Goal: Task Accomplishment & Management: Use online tool/utility

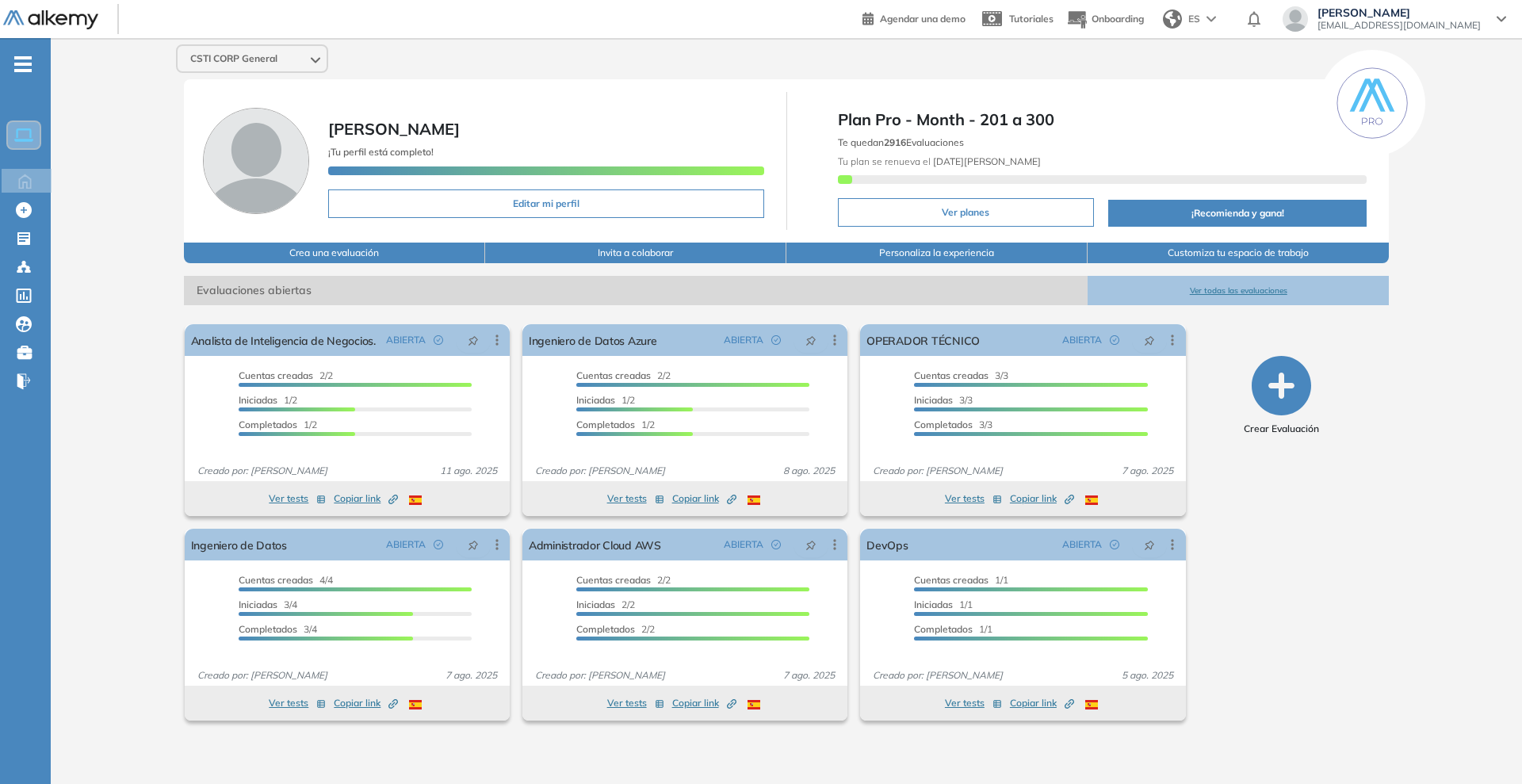
click at [284, 64] on div "CSTI CORP General" at bounding box center [251, 59] width 149 height 26
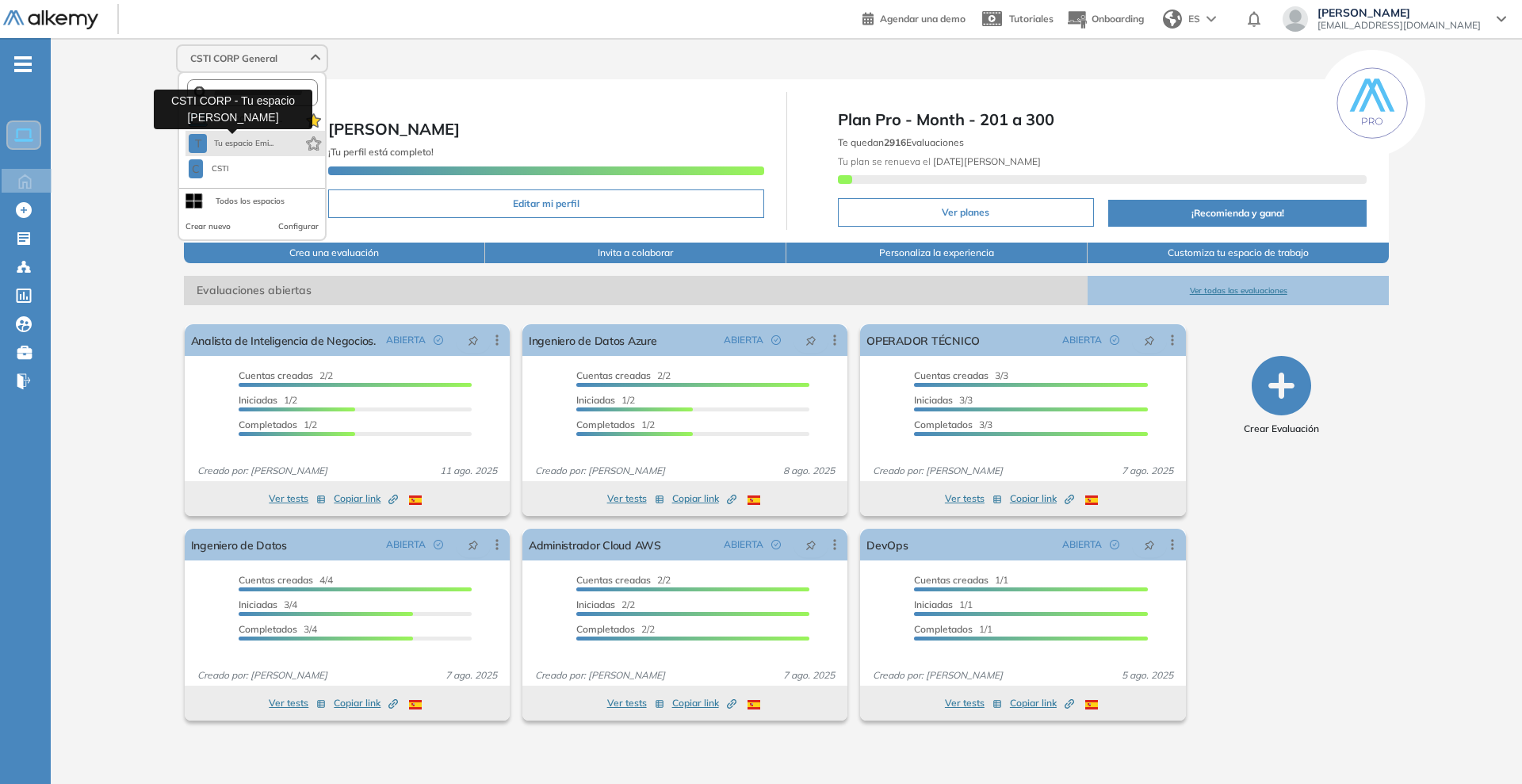
click at [270, 139] on span "Tu espacio Emi..." at bounding box center [243, 143] width 60 height 13
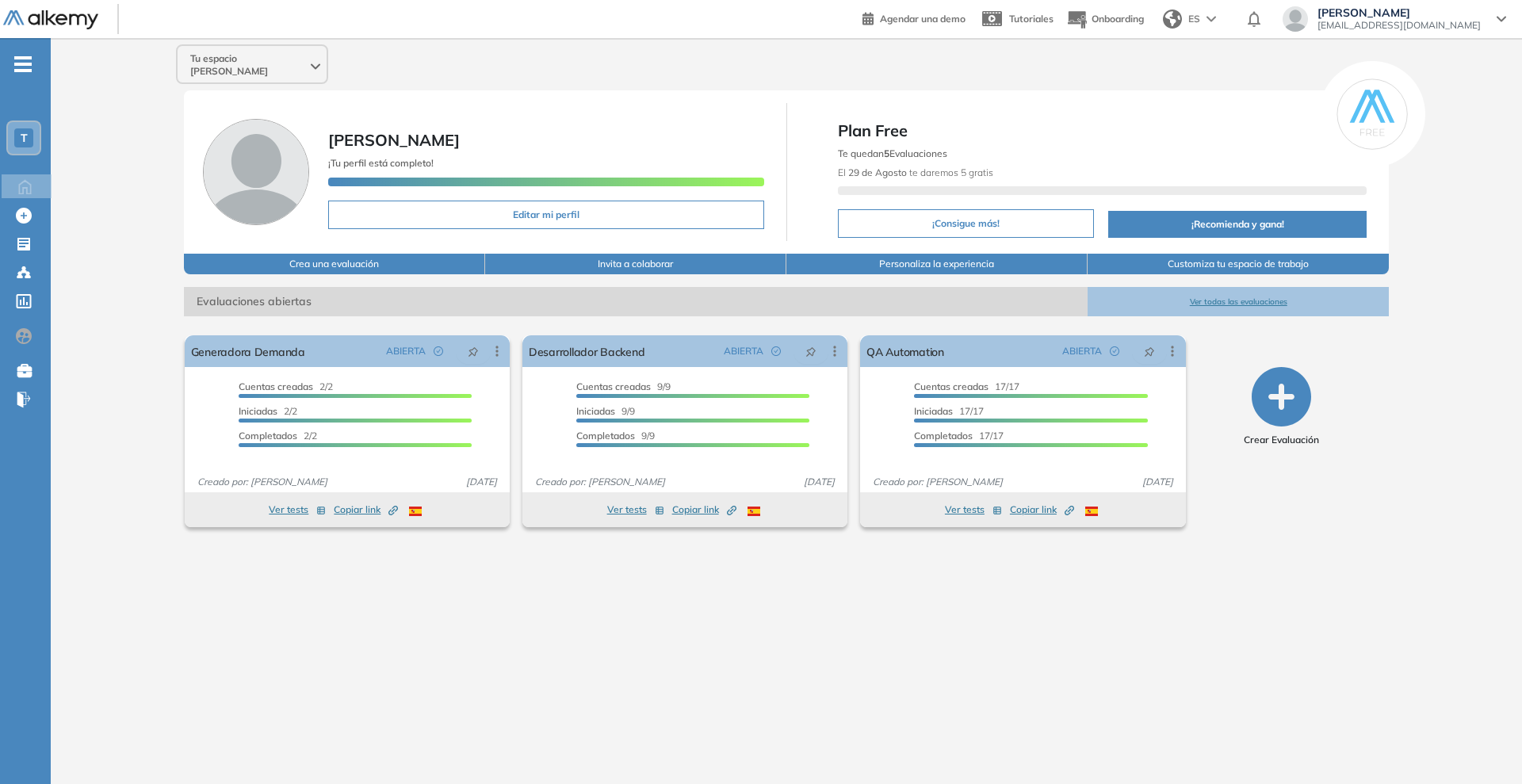
click at [926, 210] on button "¡Consigue más!" at bounding box center [966, 223] width 256 height 29
click at [484, 344] on div "Editar Los siguientes tests ya no están disponibles o tienen una nueva versión …" at bounding box center [496, 352] width 29 height 16
click at [490, 344] on div "Editar Los siguientes tests ya no están disponibles o tienen una nueva versión …" at bounding box center [496, 352] width 29 height 16
click at [497, 347] on icon at bounding box center [496, 352] width 2 height 10
drag, startPoint x: 875, startPoint y: 176, endPoint x: 885, endPoint y: 186, distance: 14.1
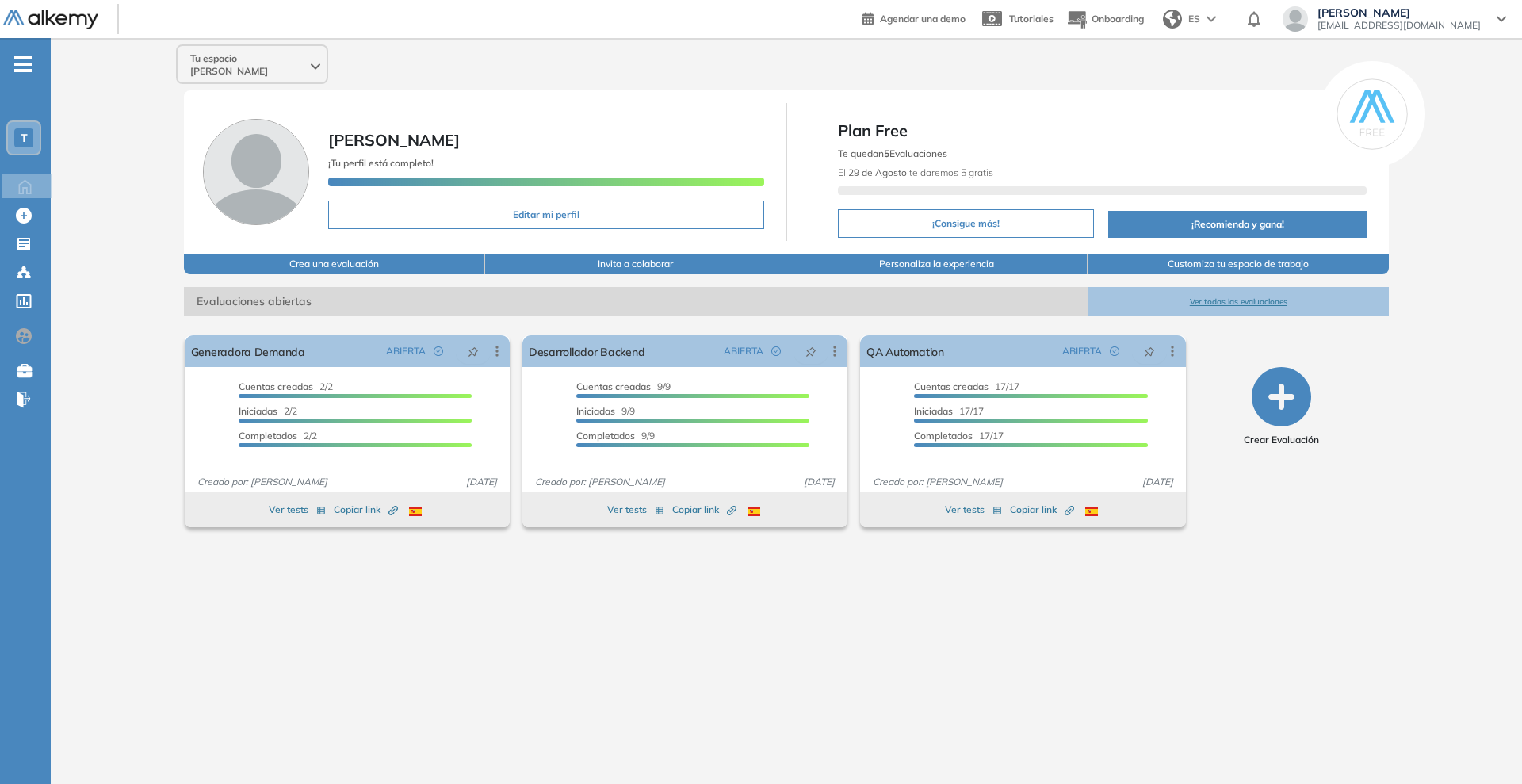
click at [884, 186] on div at bounding box center [1103, 190] width 530 height 9
click at [494, 344] on icon at bounding box center [497, 352] width 16 height 16
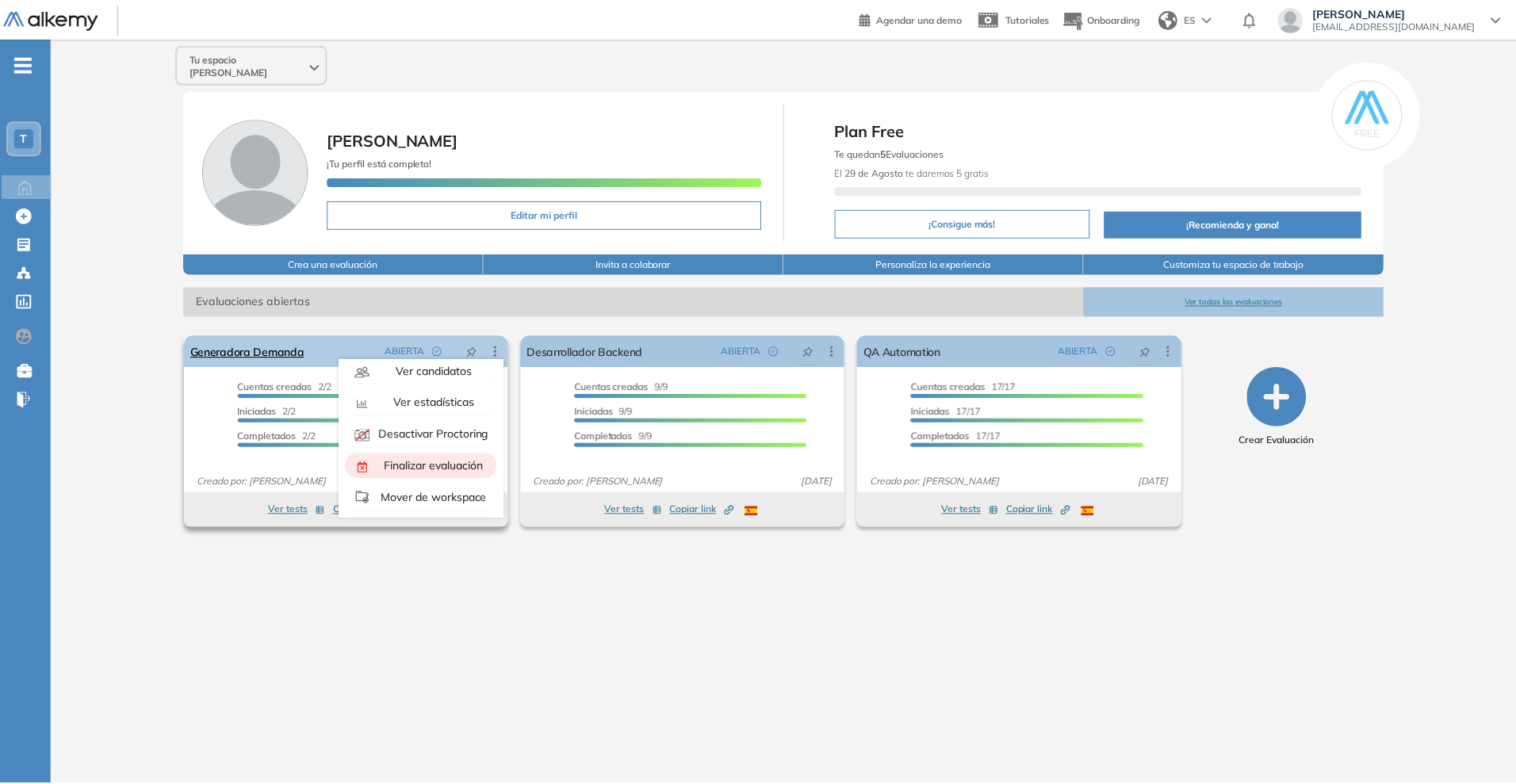
scroll to position [99, 0]
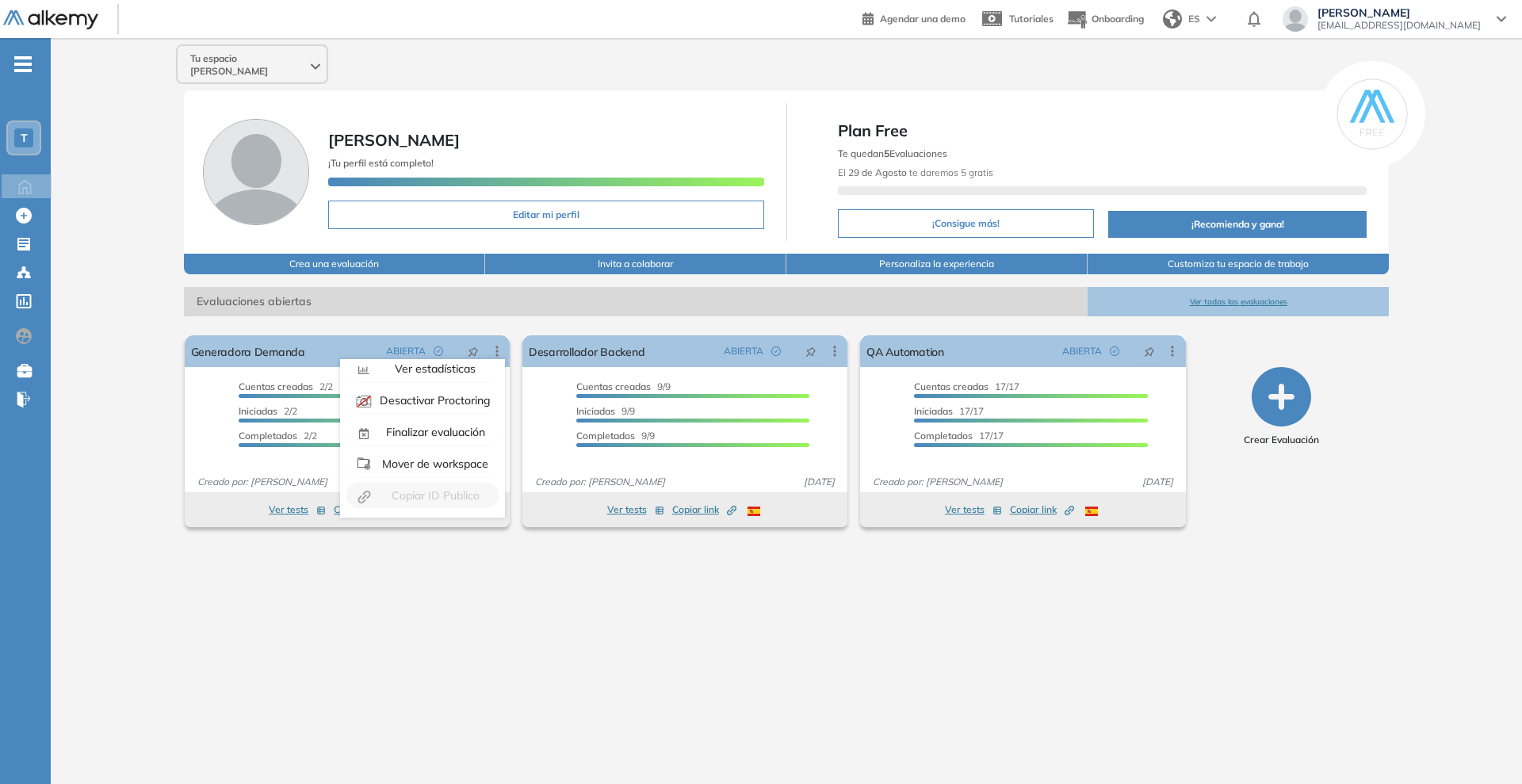
click at [453, 574] on div "Tu espacio [PERSON_NAME] ¡Tu perfil está completo! Editar mi perfil Plan Free T…" at bounding box center [787, 399] width 1472 height 721
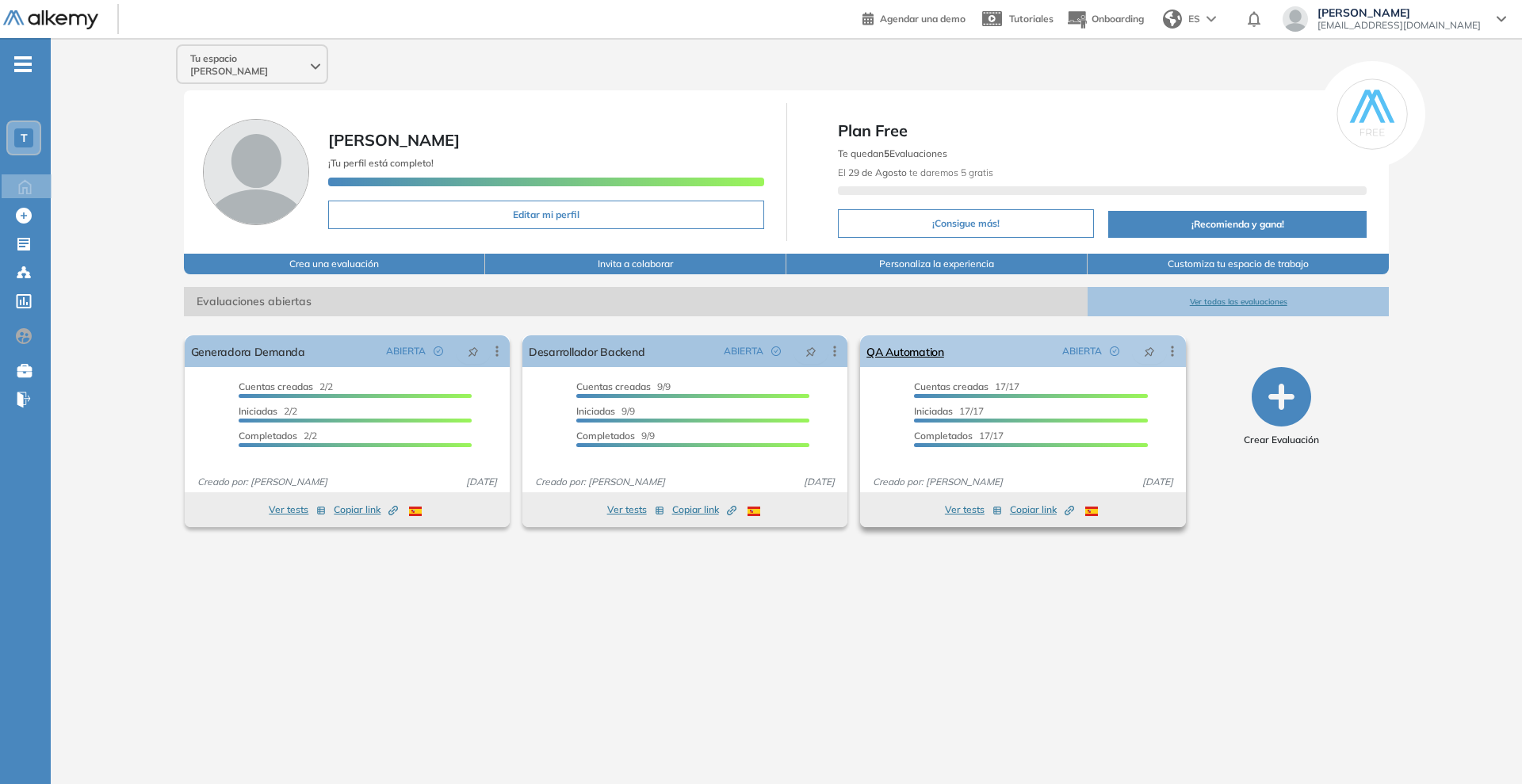
click at [1169, 344] on icon at bounding box center [1172, 352] width 16 height 16
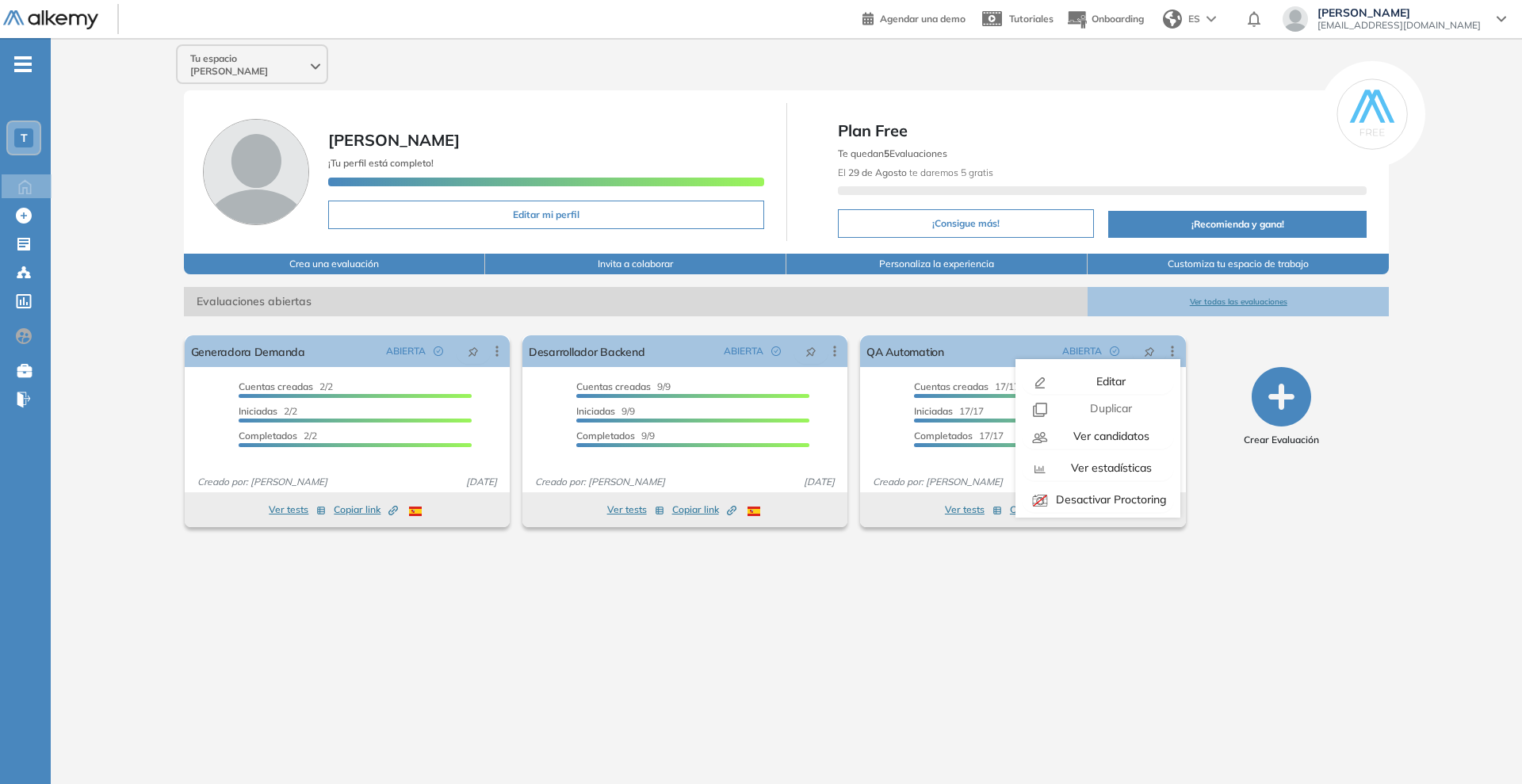
click at [949, 523] on div "Tu espacio [PERSON_NAME] ¡Tu perfil está completo! Editar mi perfil Plan Free T…" at bounding box center [787, 399] width 1472 height 721
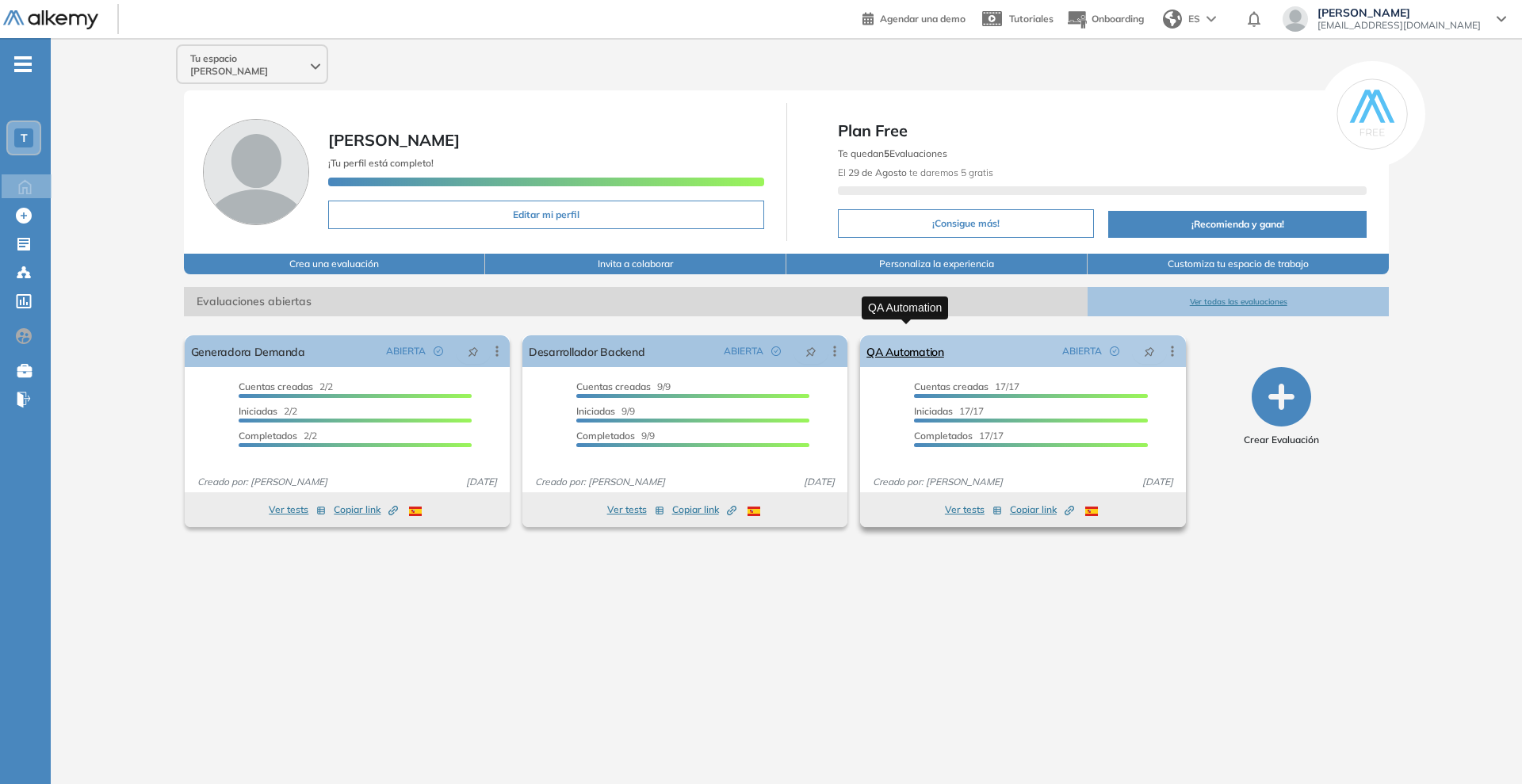
click at [884, 337] on link "QA Automation" at bounding box center [905, 351] width 78 height 32
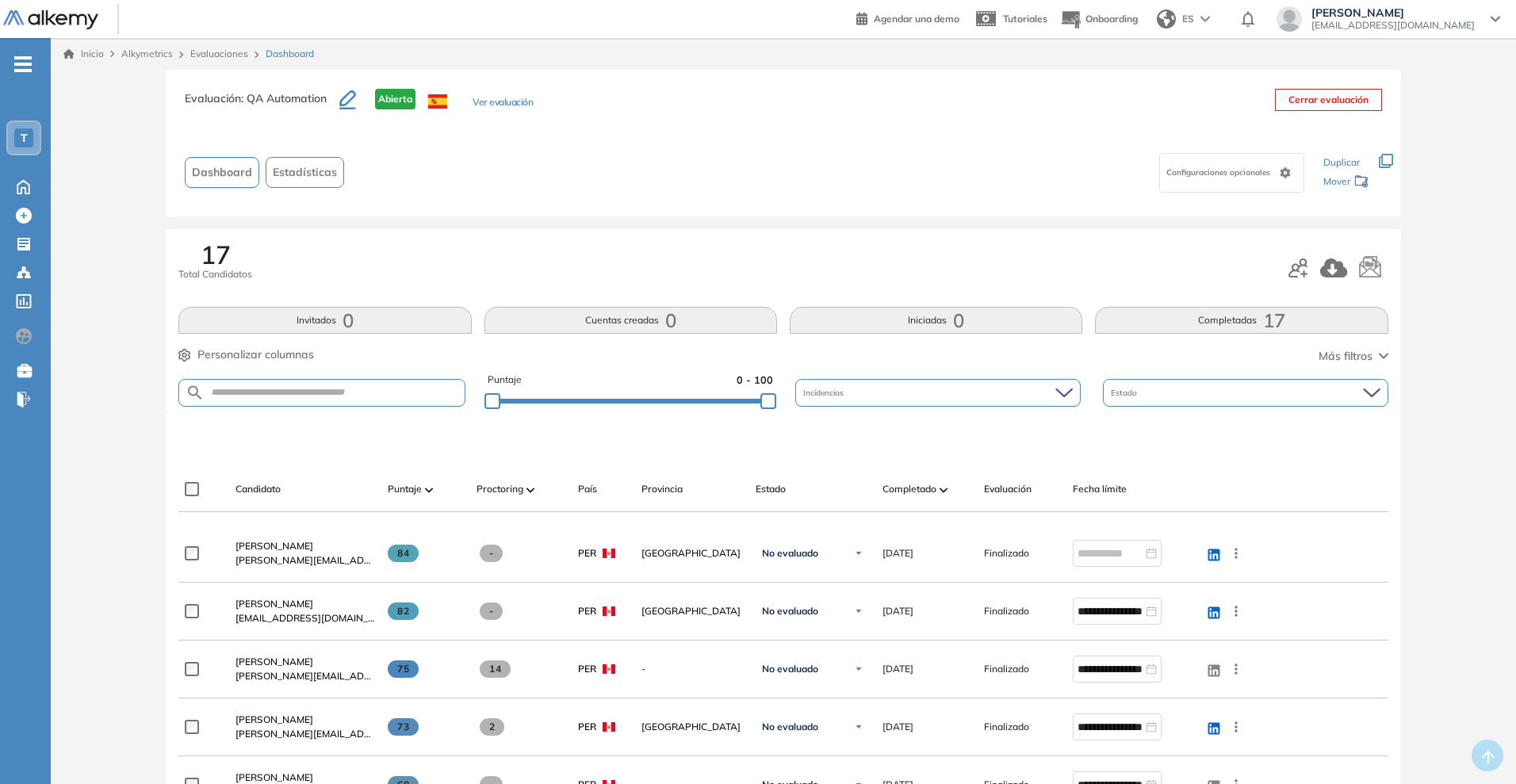
click at [215, 62] on div "Inicio Alkymetrics Evaluaciones Dashboard" at bounding box center [783, 54] width 1465 height 32
click at [216, 52] on link "Evaluaciones" at bounding box center [219, 53] width 58 height 12
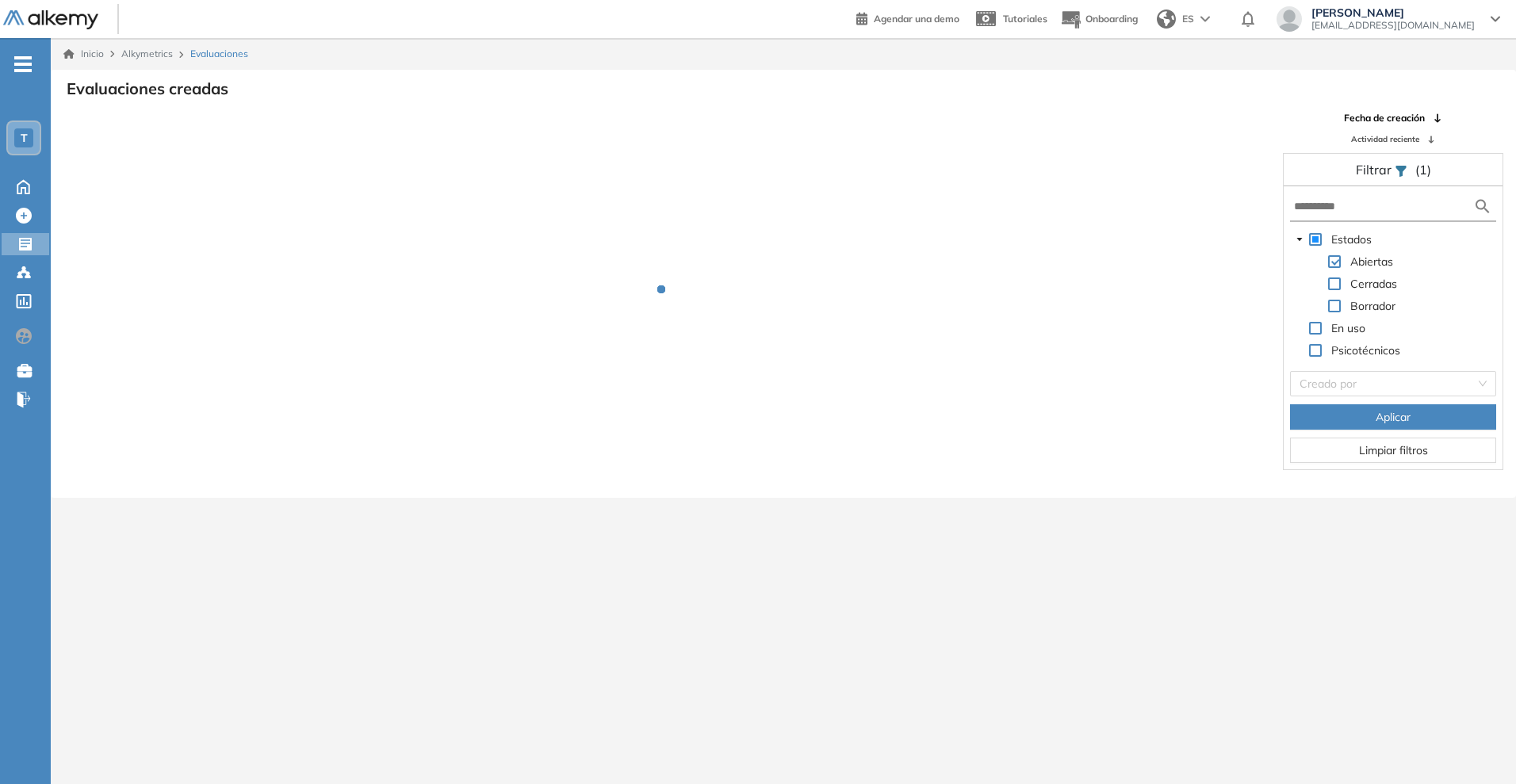
click at [150, 56] on span "Alkymetrics" at bounding box center [147, 53] width 51 height 12
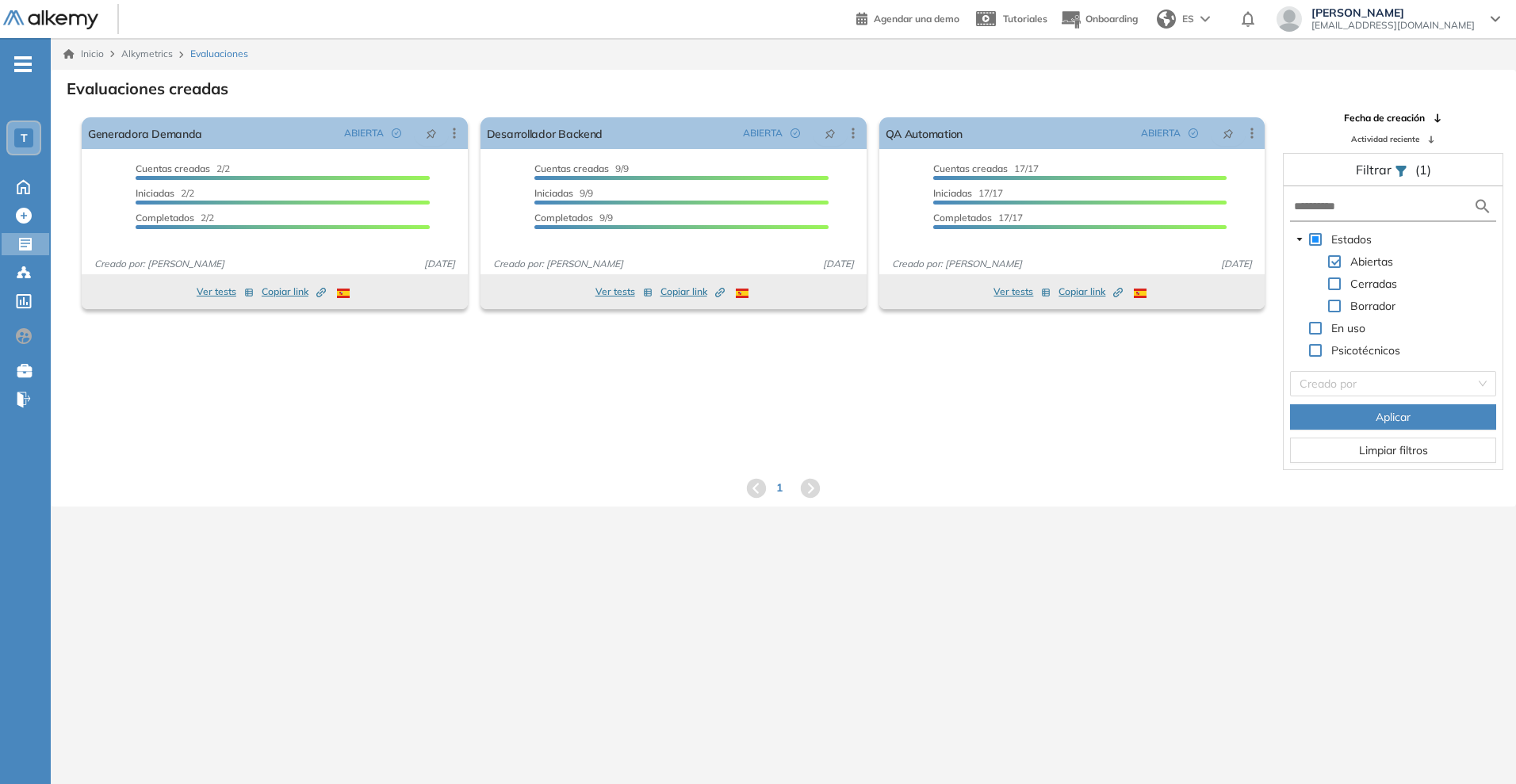
click at [158, 52] on span "Alkymetrics" at bounding box center [147, 53] width 51 height 12
click at [145, 54] on span "Alkymetrics" at bounding box center [147, 53] width 51 height 12
click at [18, 241] on icon at bounding box center [26, 244] width 16 height 16
click at [23, 212] on icon at bounding box center [24, 216] width 16 height 16
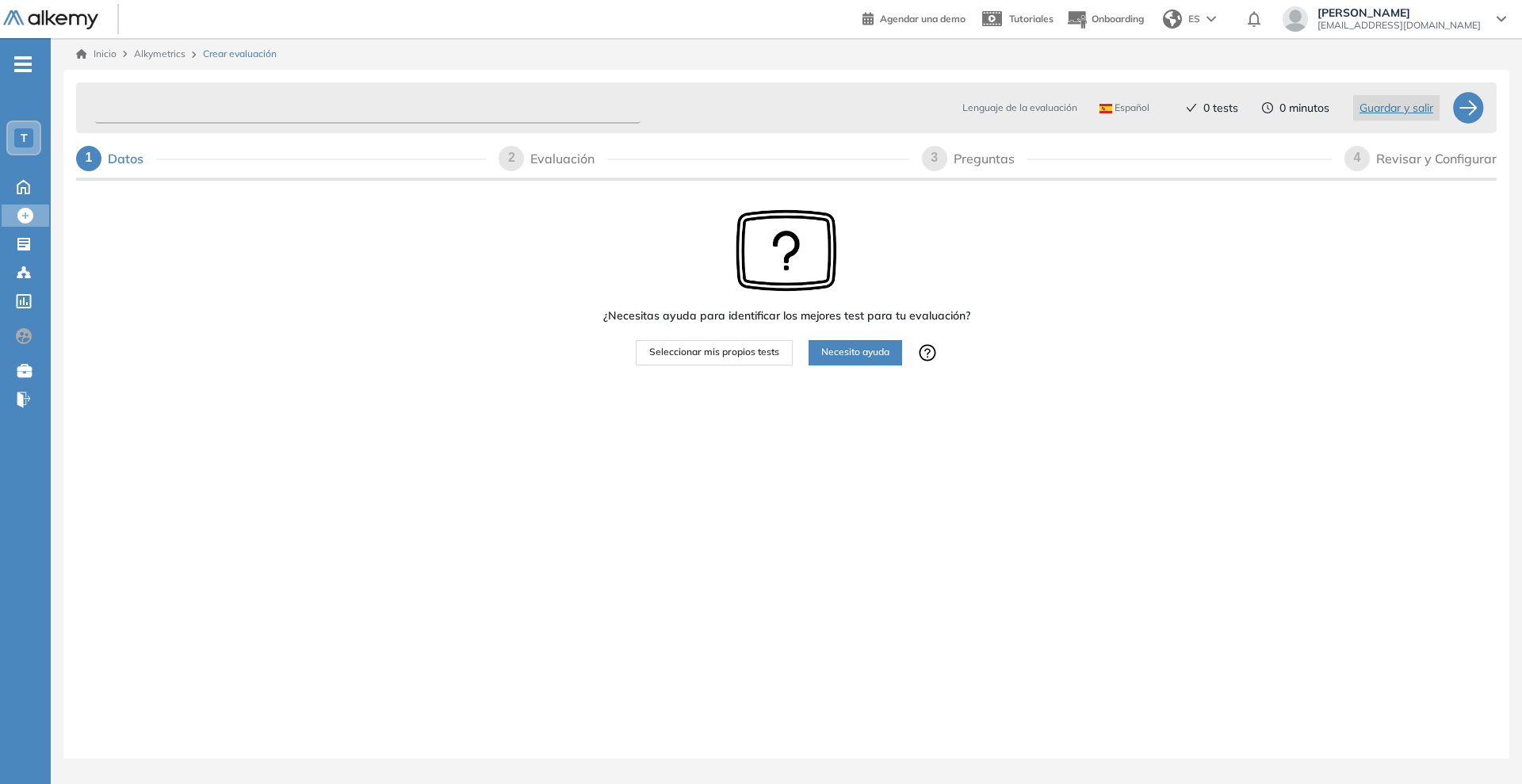
click at [233, 103] on input "text" at bounding box center [368, 107] width 546 height 31
click at [1164, 220] on div "¿Necesitas ayuda para identificar los mejores test para tu evaluación? Seleccio…" at bounding box center [786, 337] width 1421 height 305
click at [729, 356] on span "Seleccionar mis propios tests" at bounding box center [714, 352] width 130 height 15
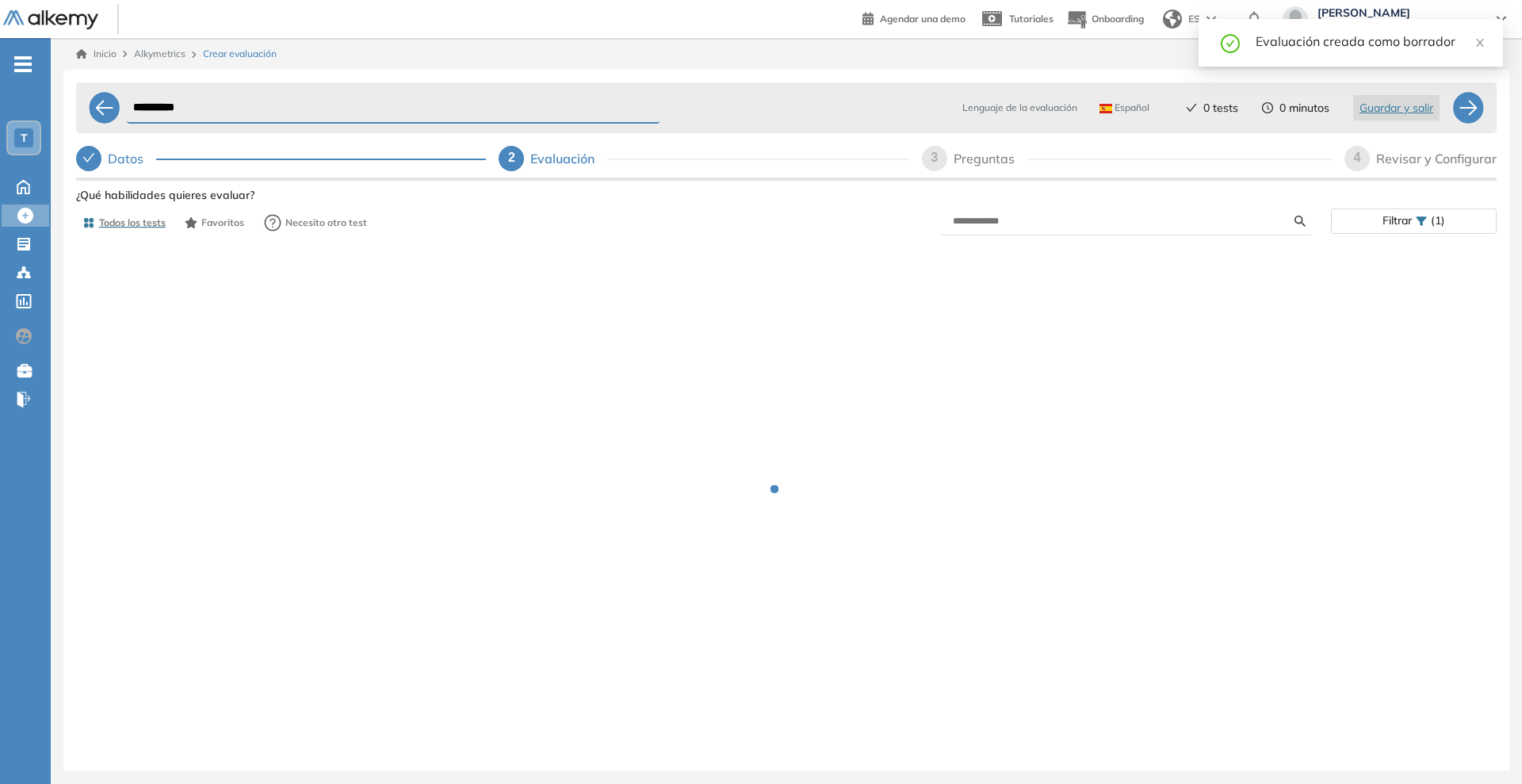
drag, startPoint x: 419, startPoint y: 84, endPoint x: 419, endPoint y: 100, distance: 16.0
click at [420, 89] on div "**********" at bounding box center [786, 108] width 1421 height 51
click at [419, 101] on input "**********" at bounding box center [393, 107] width 533 height 31
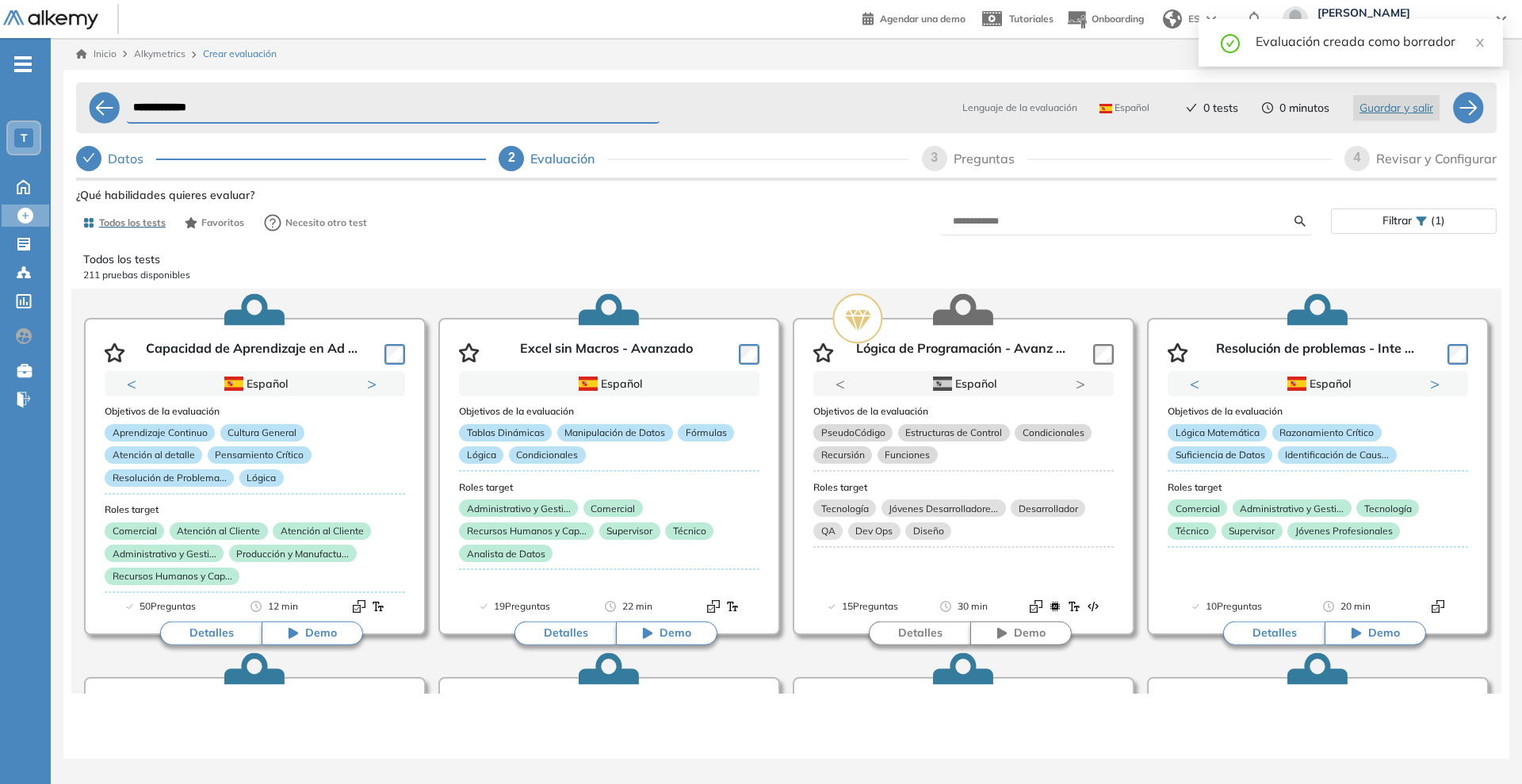
type input "**********"
click at [990, 218] on input "text" at bounding box center [1123, 221] width 342 height 14
type input "*"
click at [1209, 216] on input "**********" at bounding box center [1123, 221] width 342 height 14
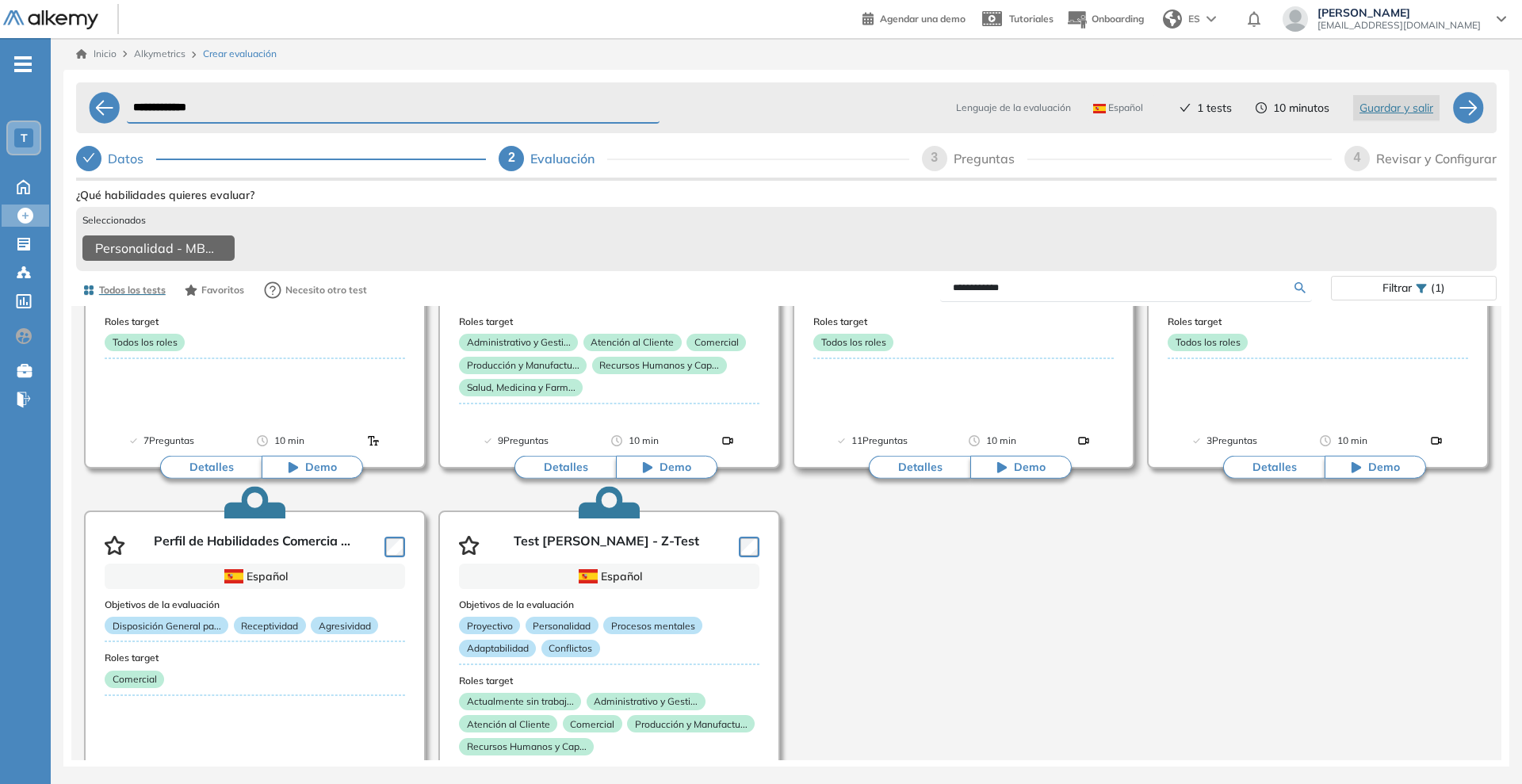
scroll to position [595, 0]
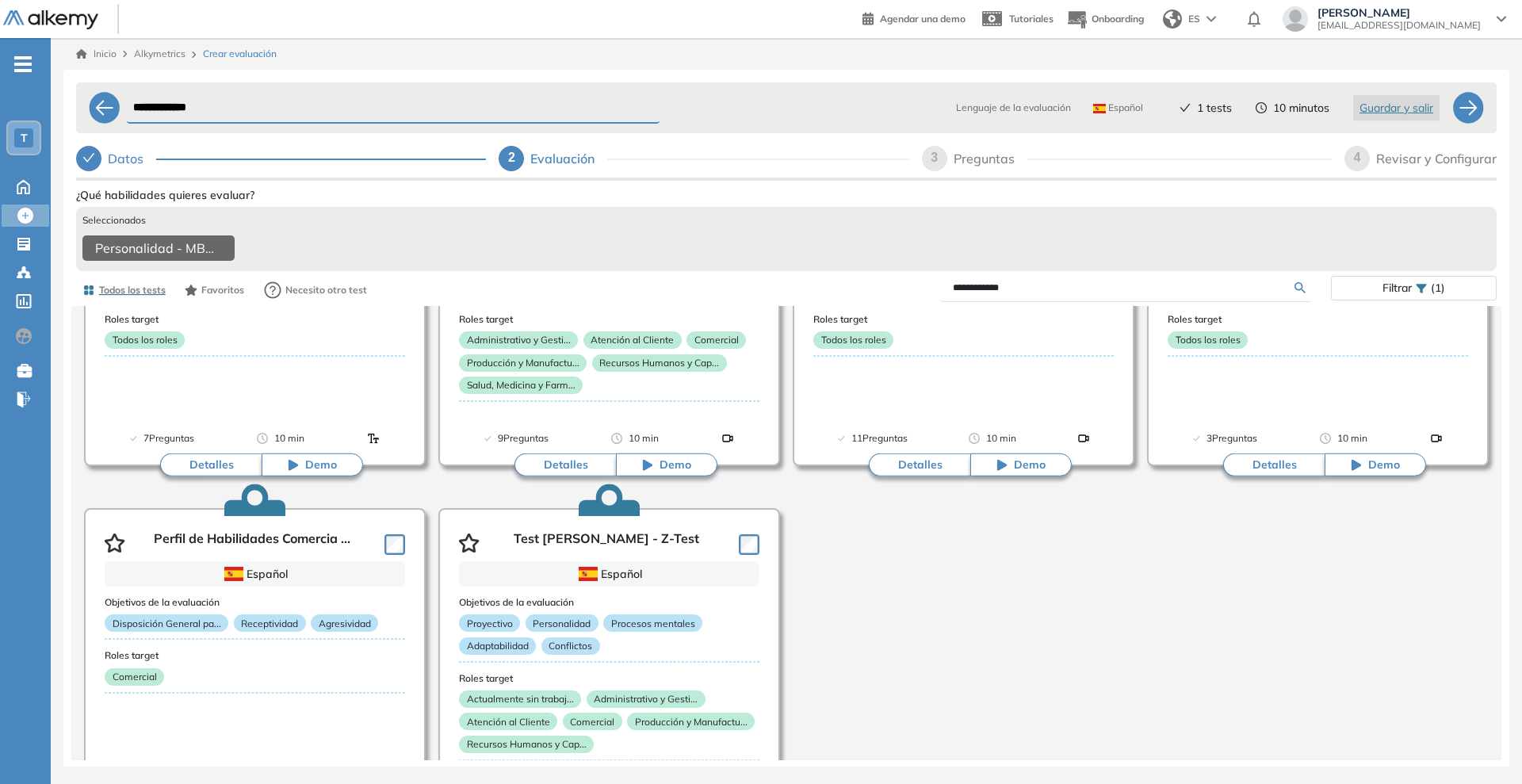
click at [1042, 294] on input "**********" at bounding box center [1123, 288] width 342 height 14
drag, startPoint x: 1042, startPoint y: 294, endPoint x: 774, endPoint y: 298, distance: 268.0
click at [774, 298] on div "**********" at bounding box center [786, 290] width 1421 height 32
type input "*"
type input "*********"
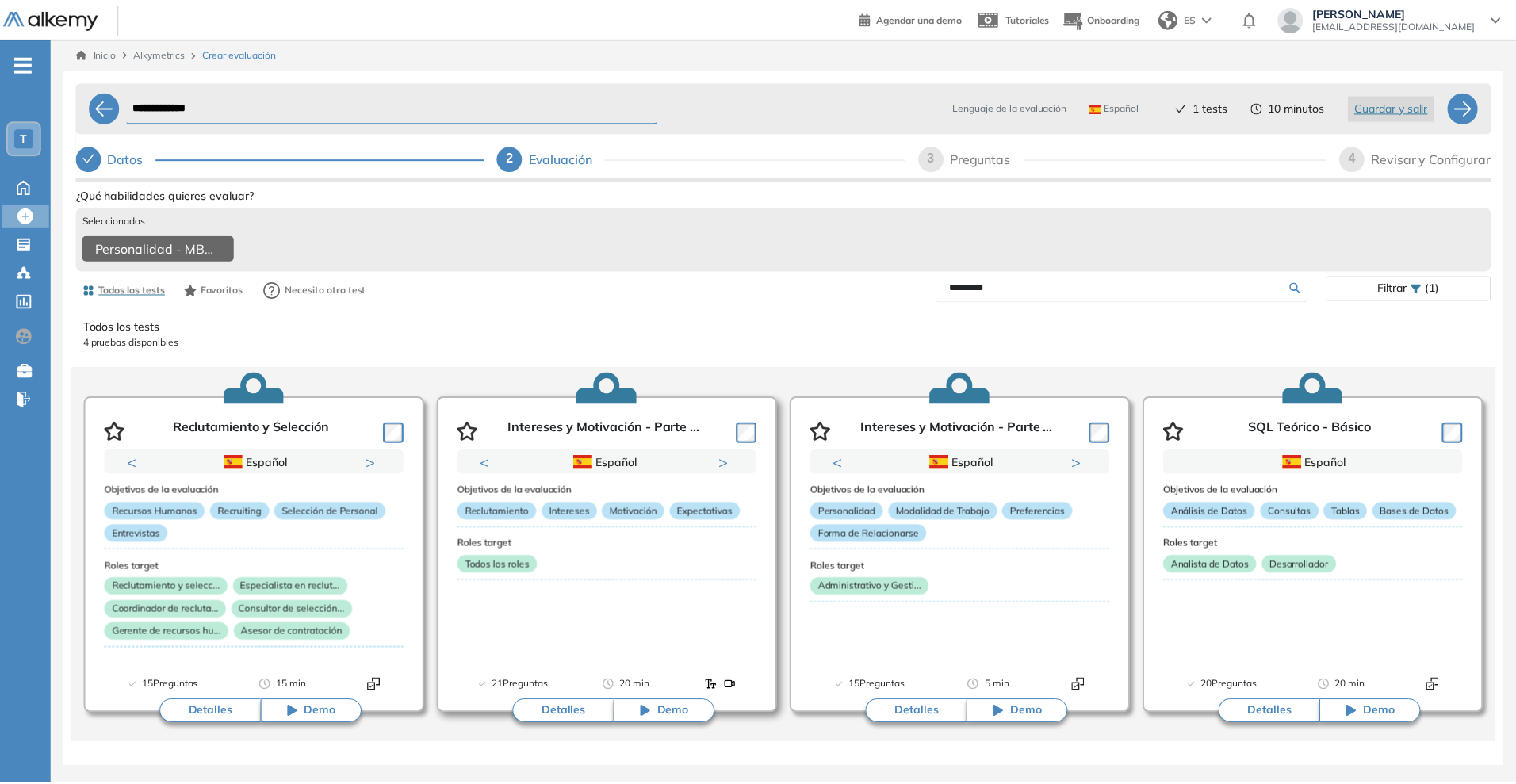
scroll to position [0, 0]
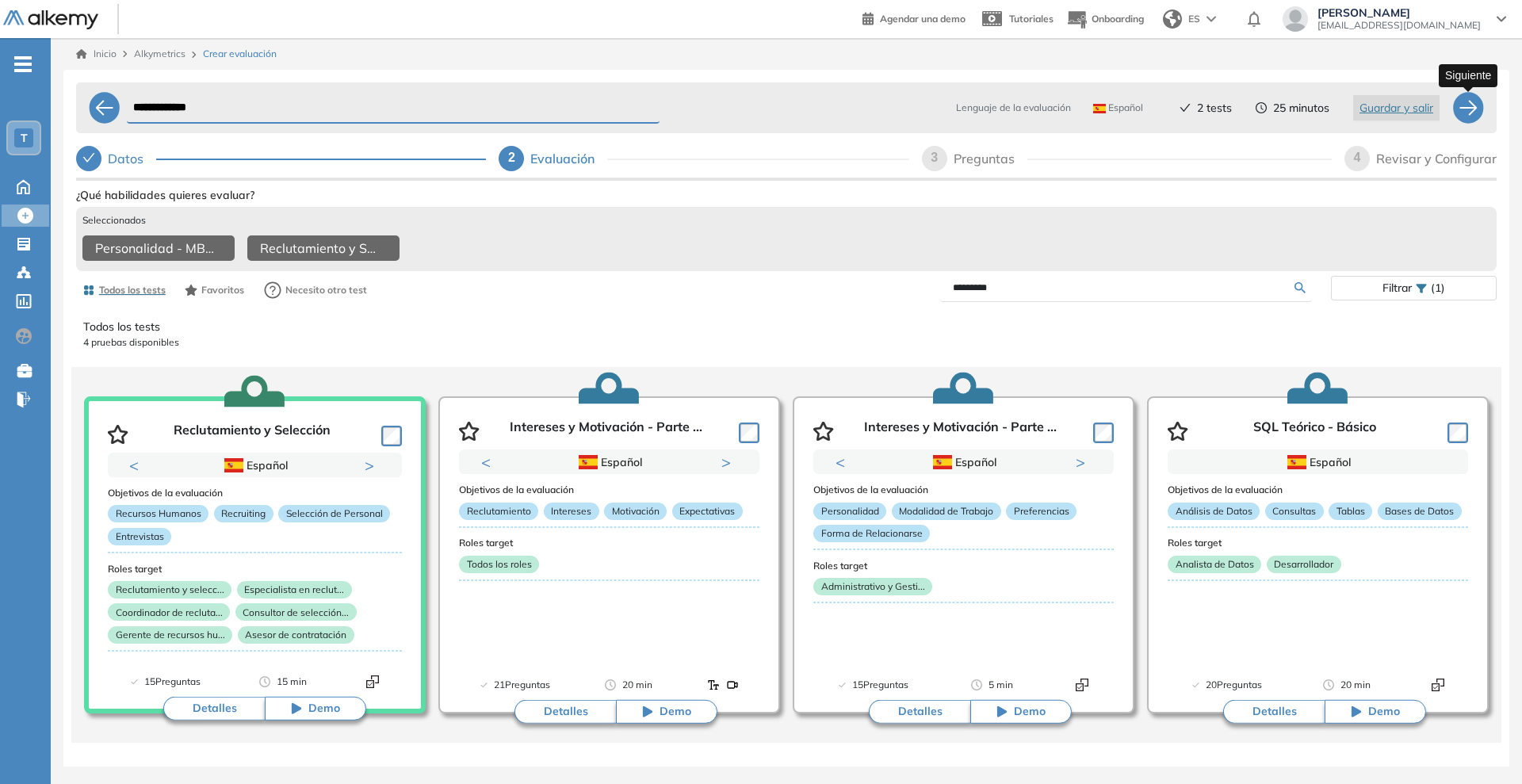
click at [1471, 103] on div at bounding box center [1469, 107] width 32 height 32
select select "*****"
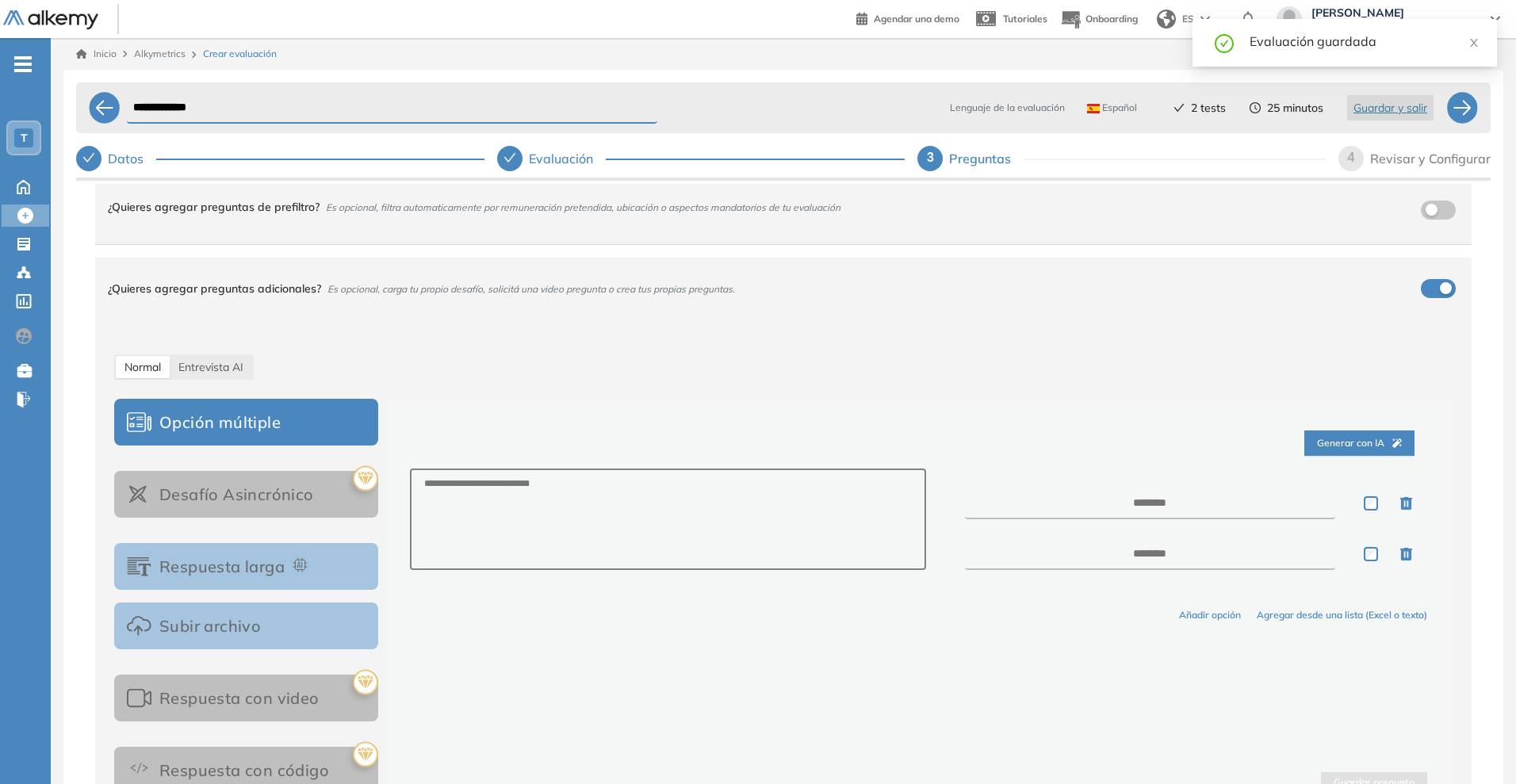
scroll to position [126, 0]
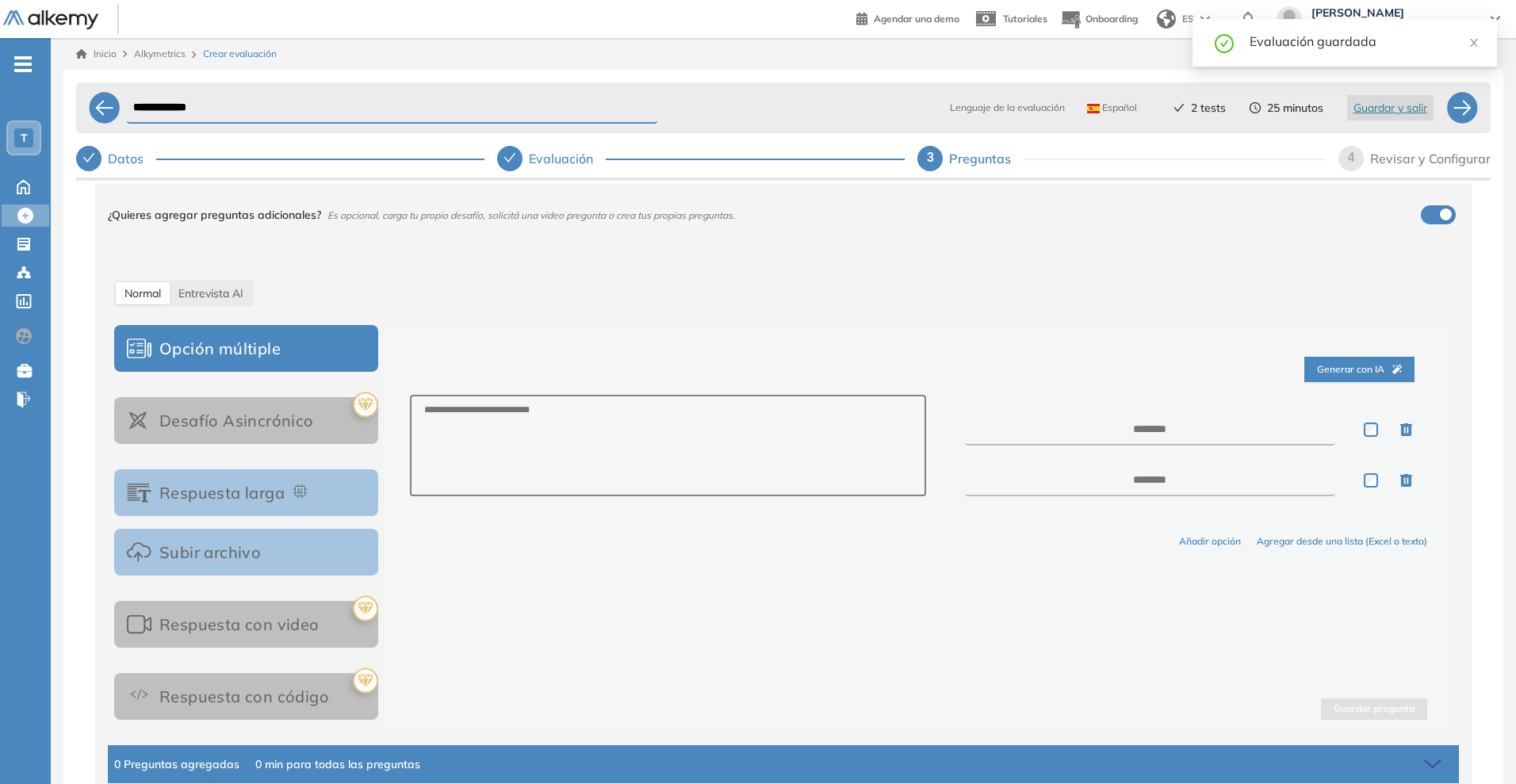
click at [267, 424] on div "Desafío Asincrónico" at bounding box center [246, 420] width 264 height 72
drag, startPoint x: 267, startPoint y: 424, endPoint x: 298, endPoint y: 412, distance: 33.2
click at [270, 423] on div "Desafío Asincrónico" at bounding box center [246, 420] width 264 height 72
click at [367, 398] on icon at bounding box center [365, 405] width 16 height 14
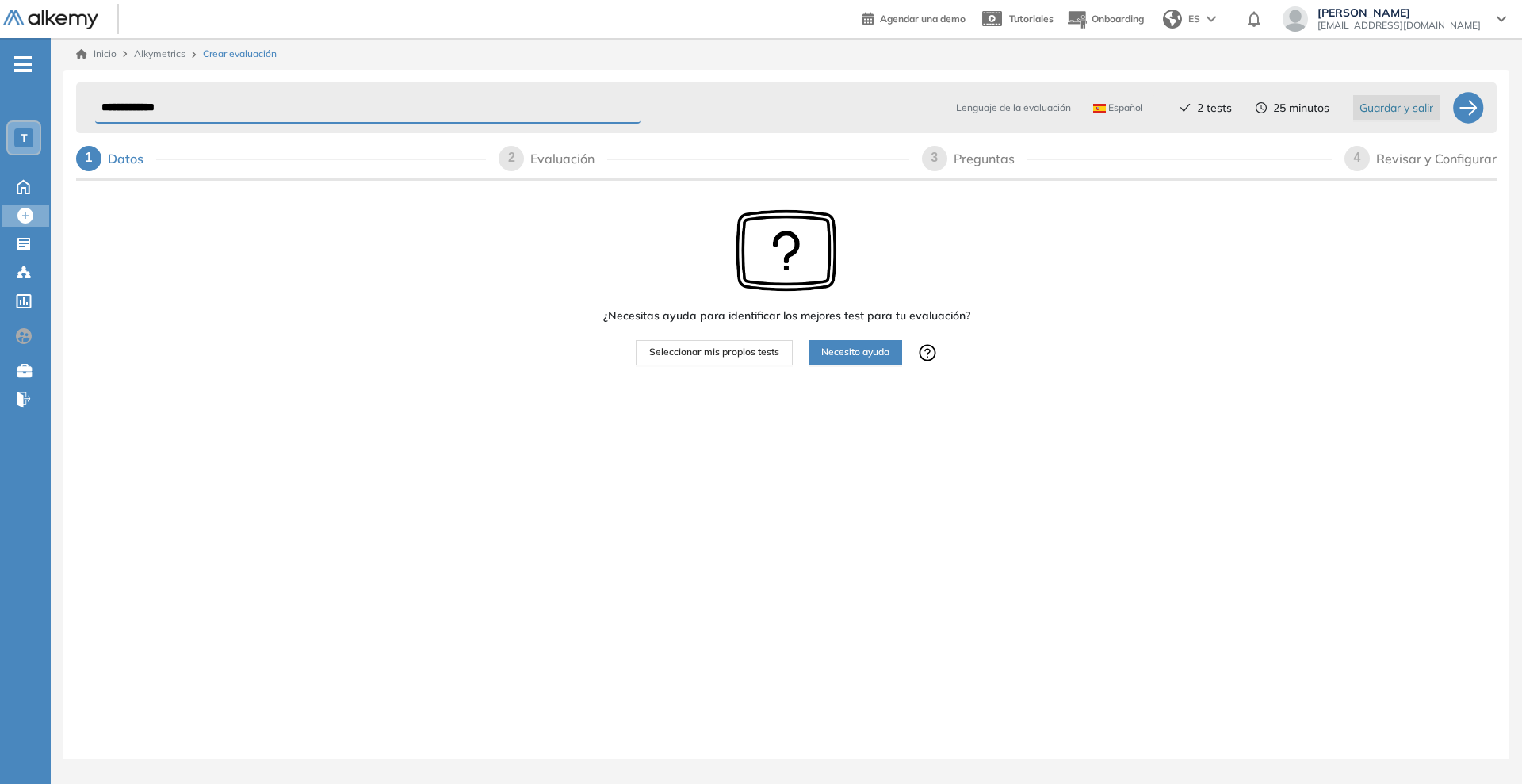
click at [737, 363] on button "Seleccionar mis propios tests" at bounding box center [714, 353] width 157 height 26
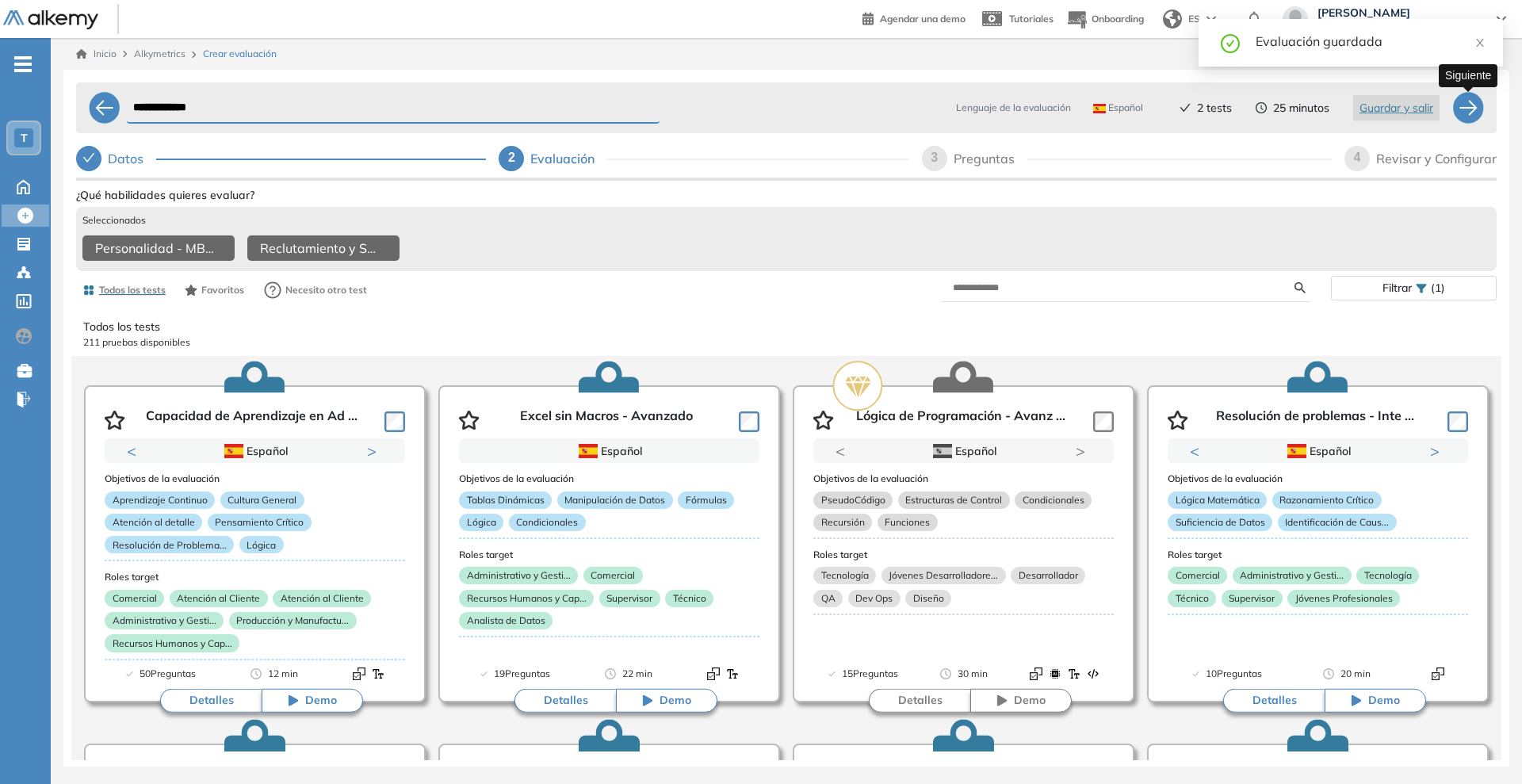
click at [1465, 103] on div at bounding box center [1469, 107] width 32 height 32
select select "*****"
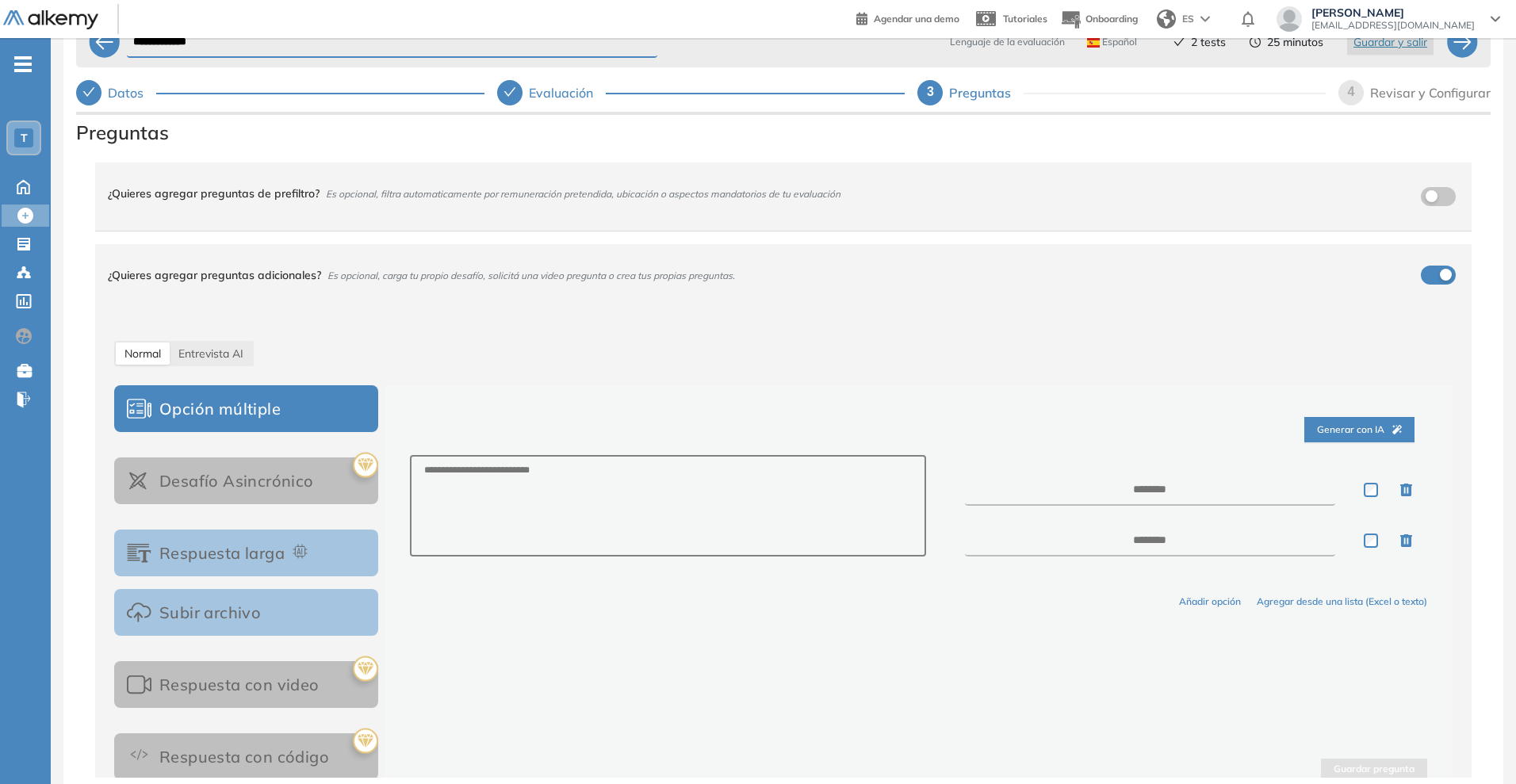
click at [374, 203] on div "¿Quieres agregar preguntas de prefiltro? Es opcional, filtra automaticamente po…" at bounding box center [773, 193] width 1332 height 42
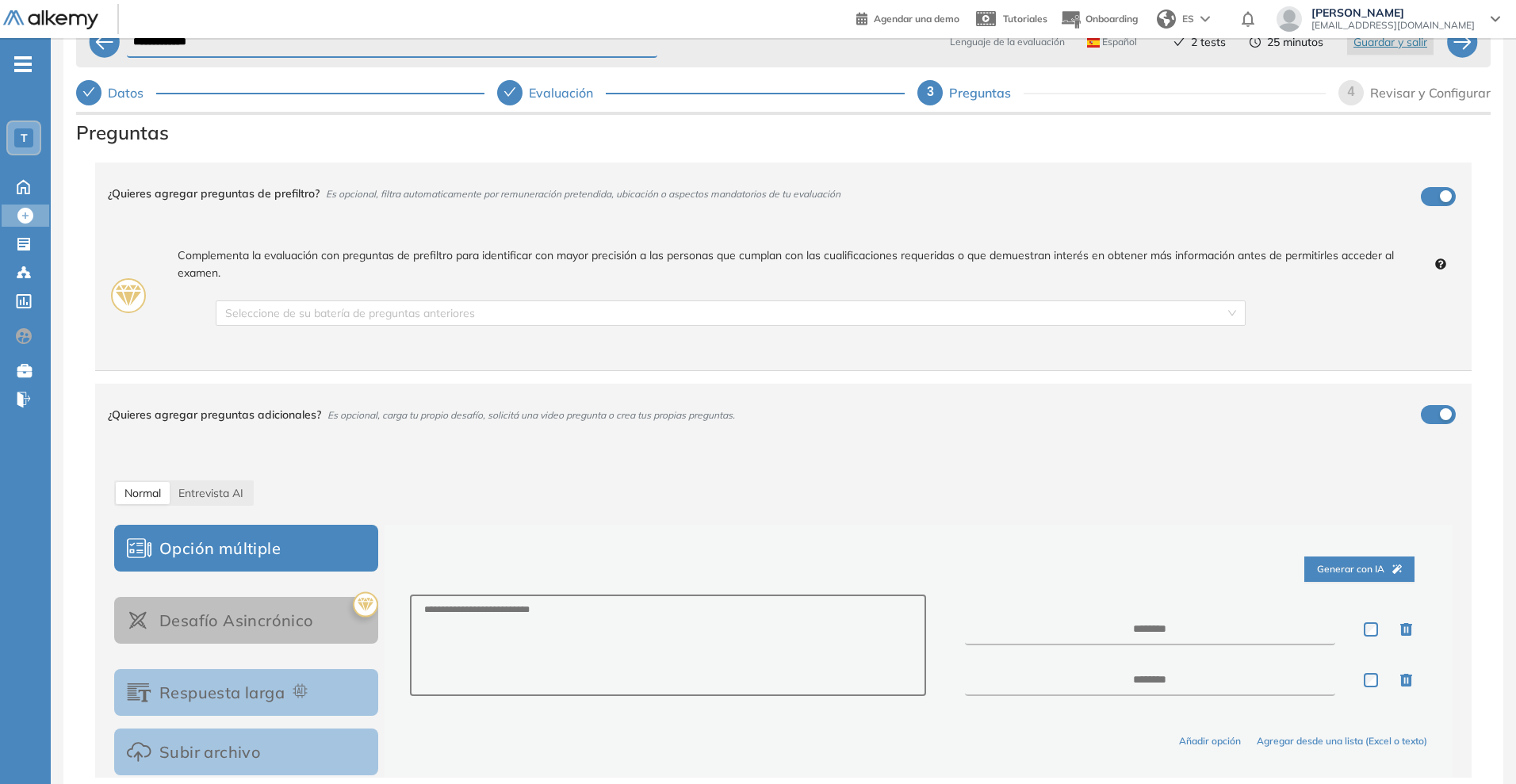
click at [374, 203] on div "¿Quieres agregar preguntas de prefiltro? Es opcional, filtra automaticamente po…" at bounding box center [773, 193] width 1332 height 42
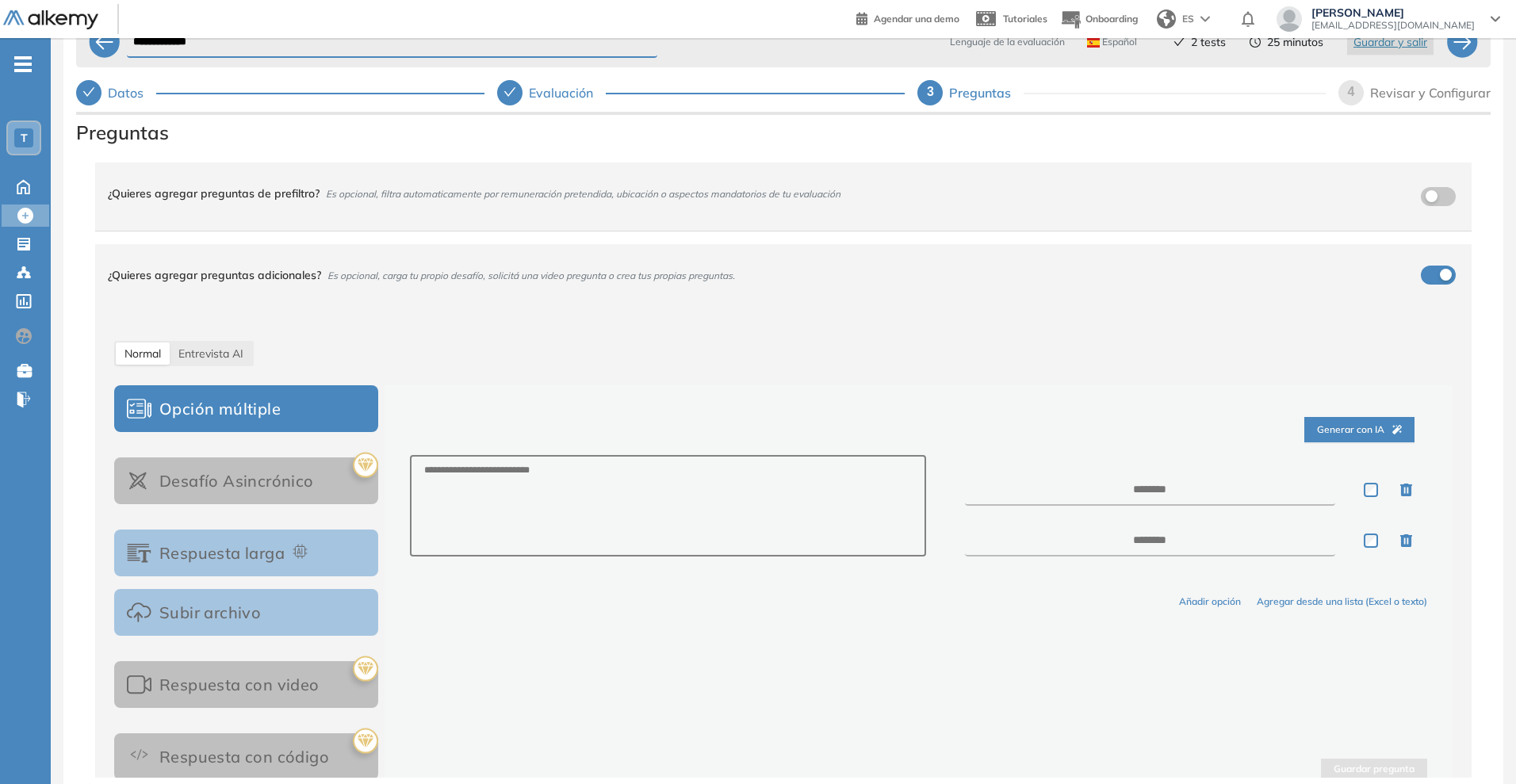
scroll to position [126, 0]
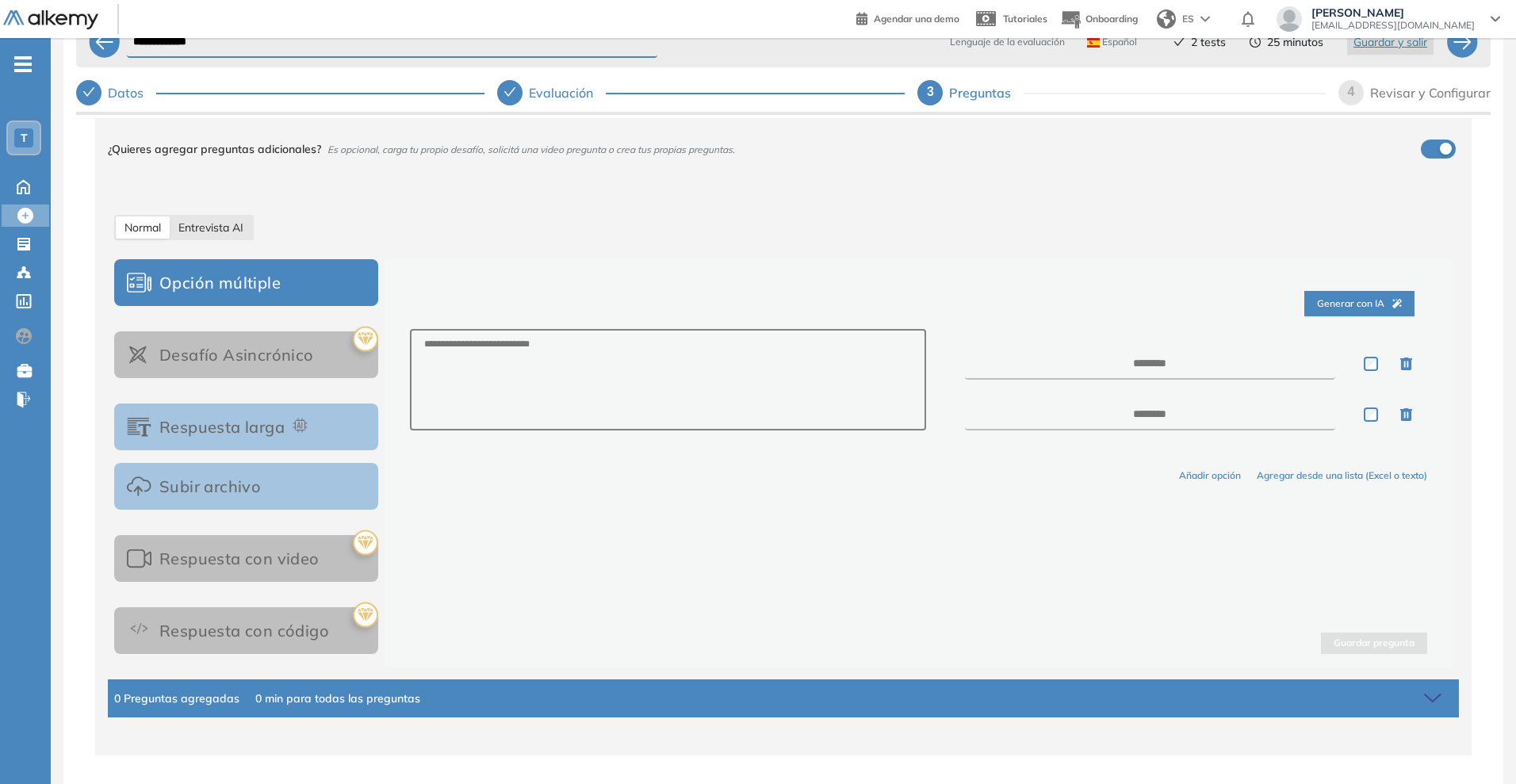
click at [234, 231] on span "Entrevista AI" at bounding box center [211, 228] width 65 height 14
select select "***"
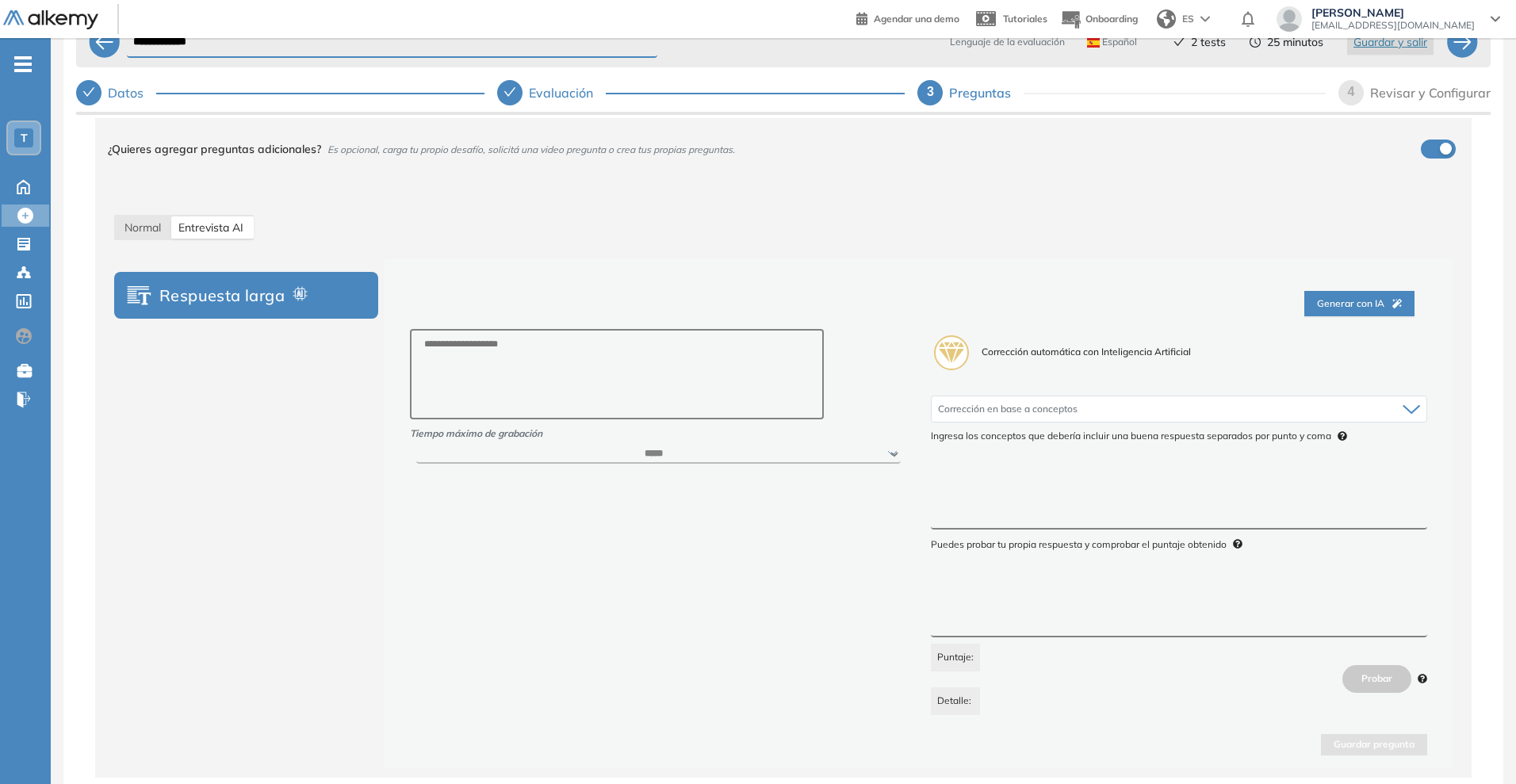
scroll to position [0, 0]
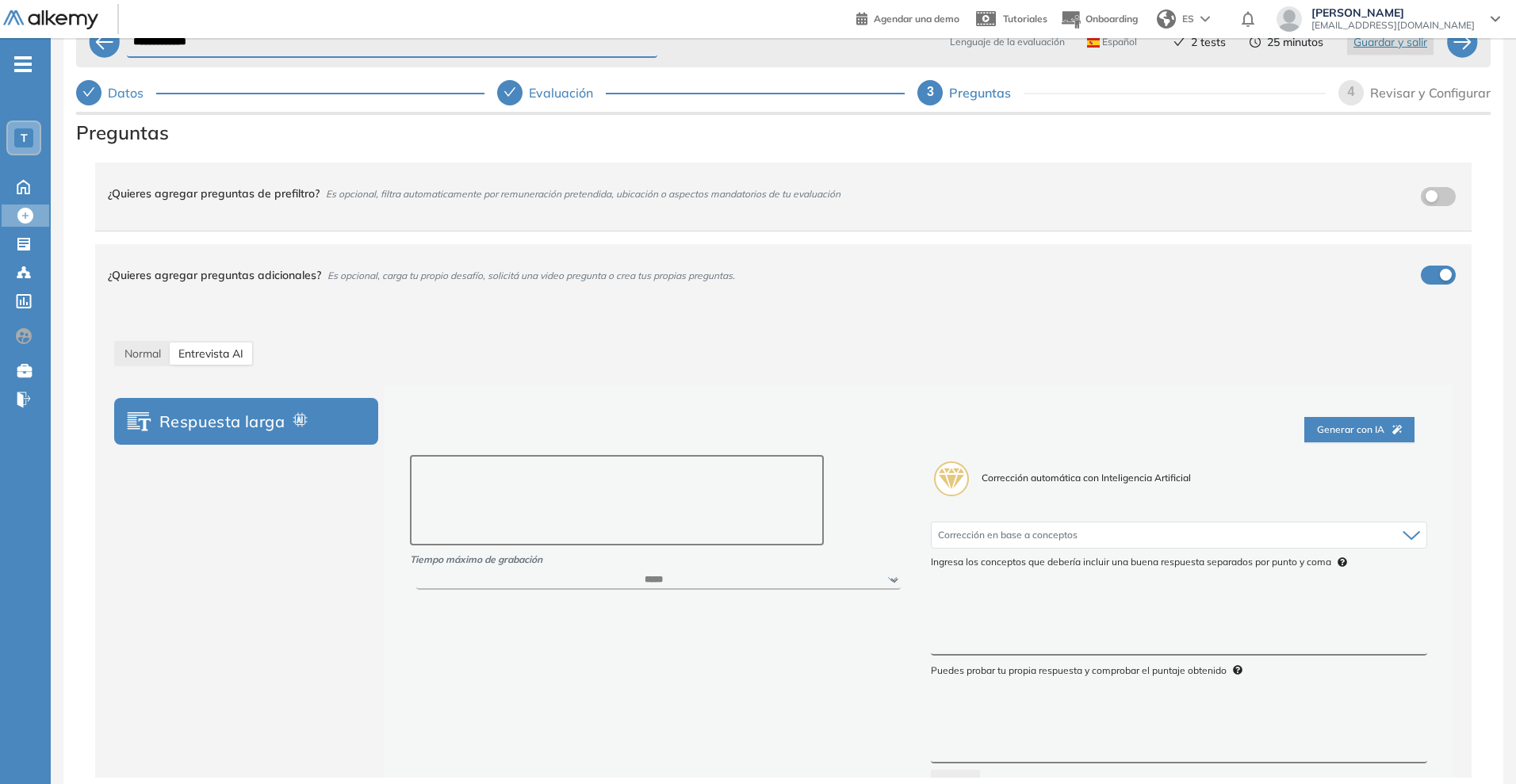
click at [472, 478] on textarea at bounding box center [617, 500] width 414 height 91
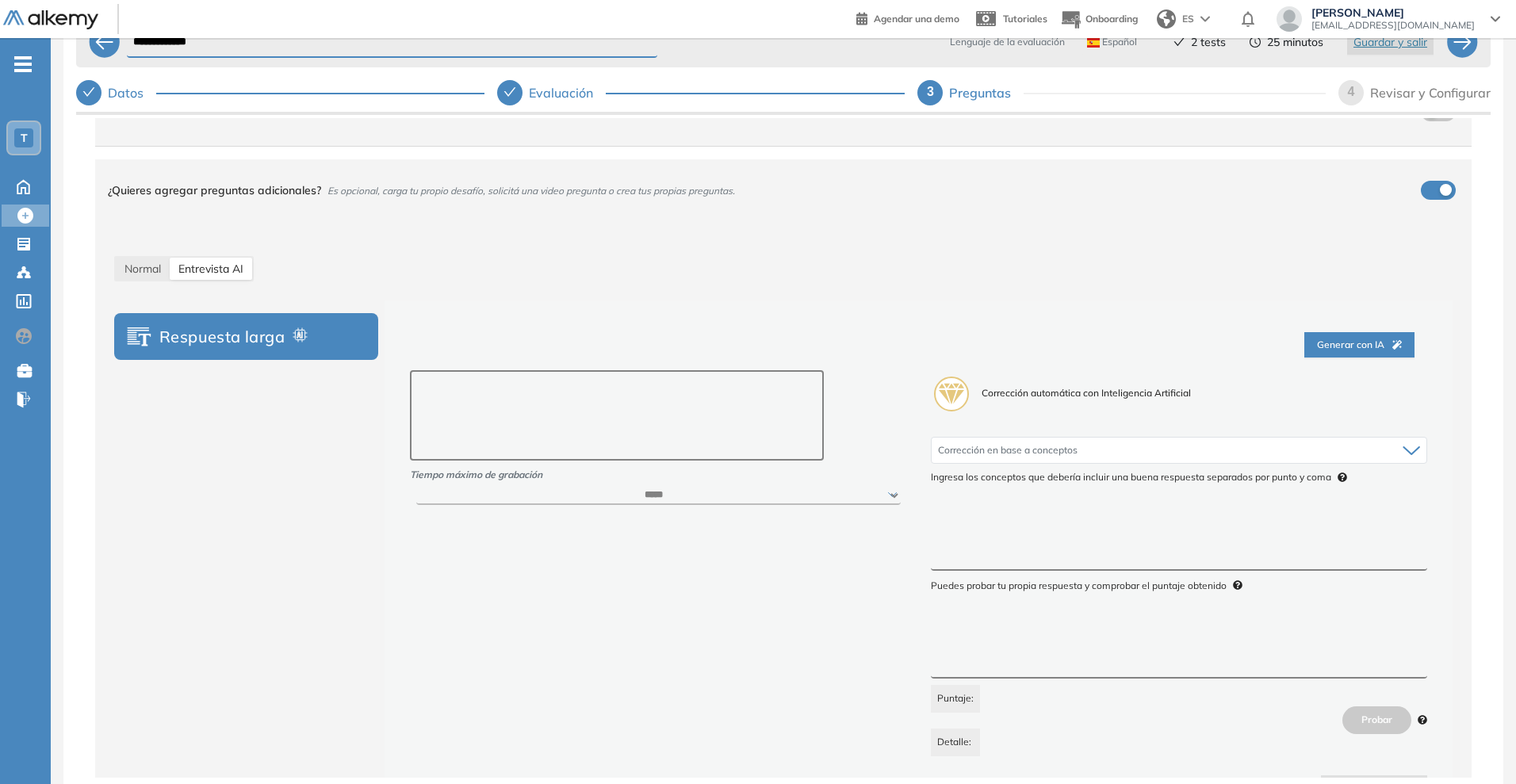
scroll to position [198, 0]
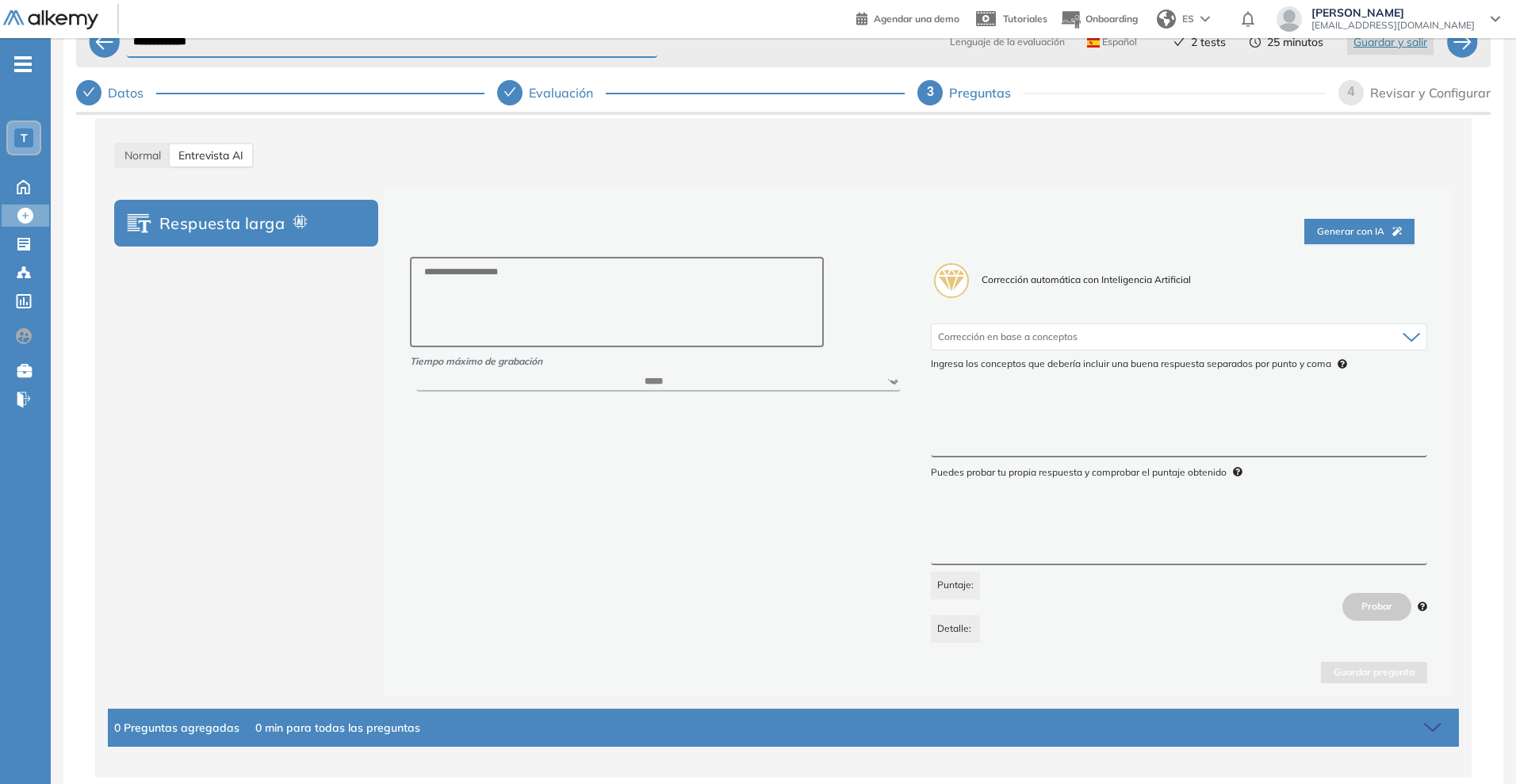
click at [464, 384] on select "****** ***** ***** ***** ***** *****" at bounding box center [658, 381] width 484 height 19
click at [465, 384] on select "****** ***** ***** ***** ***** *****" at bounding box center [658, 381] width 484 height 19
click at [150, 158] on span "Normal" at bounding box center [142, 156] width 36 height 14
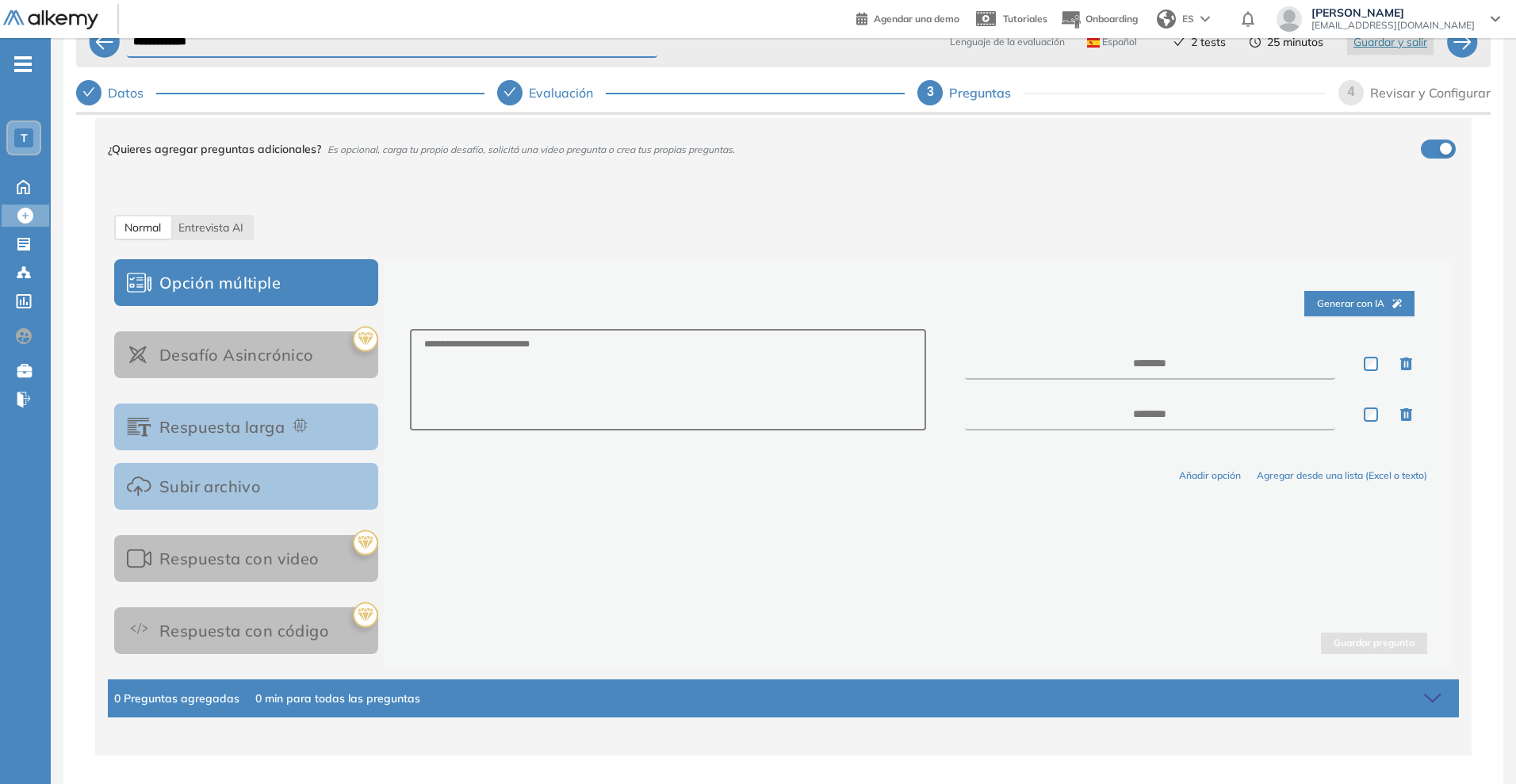
scroll to position [126, 0]
click at [280, 430] on button "Respuesta larga" at bounding box center [246, 426] width 264 height 46
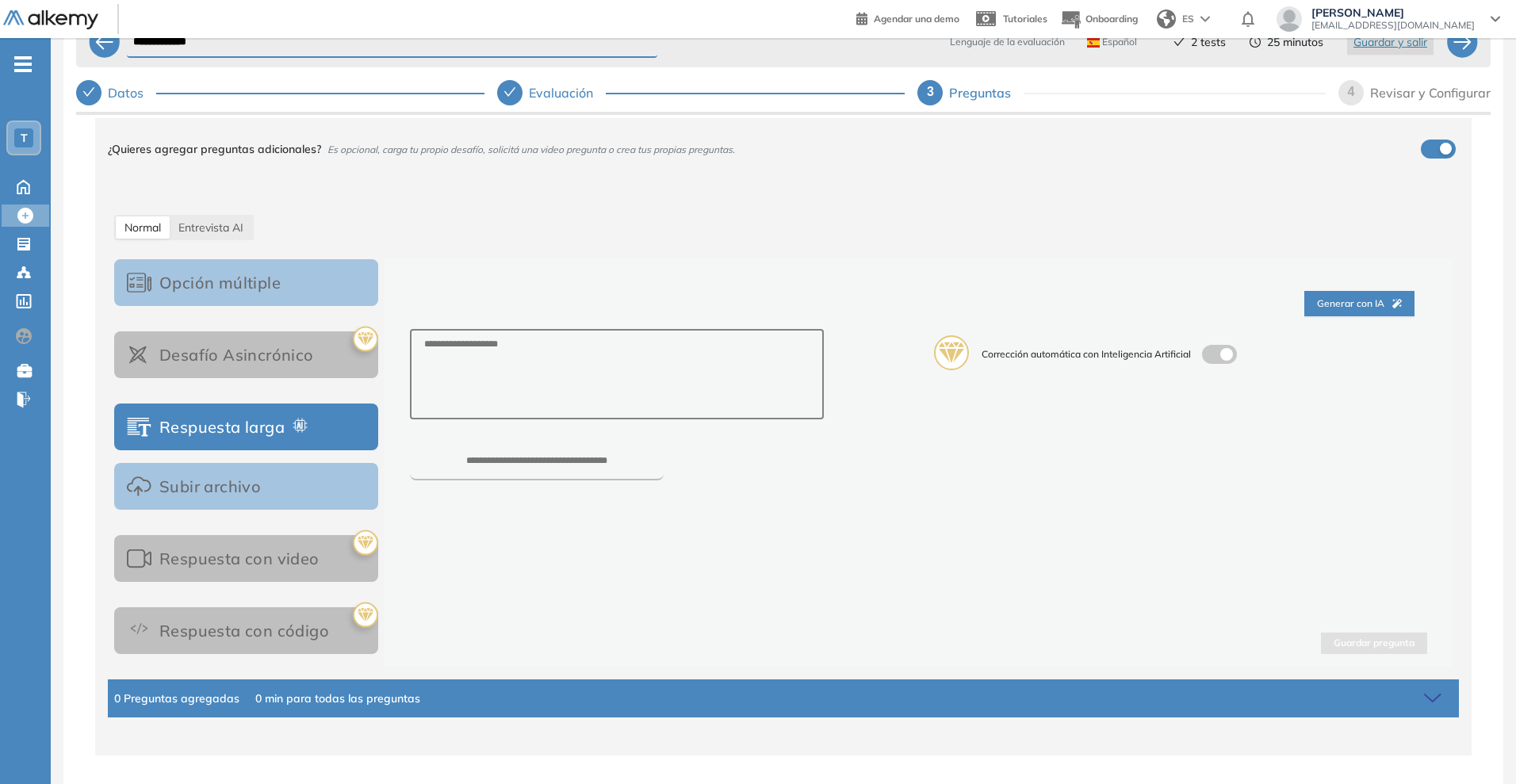
click at [299, 478] on button "Subir archivo" at bounding box center [246, 486] width 264 height 46
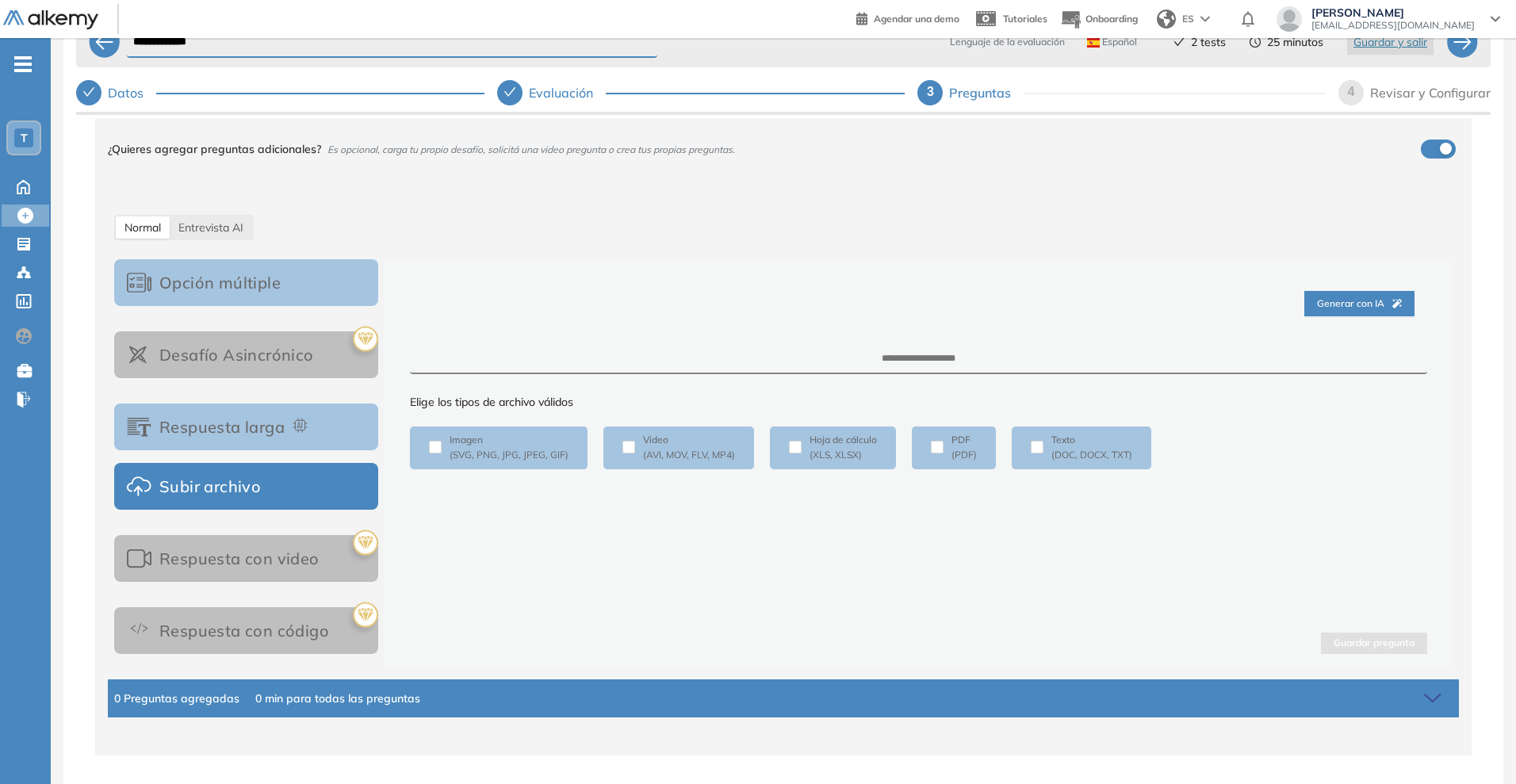
click at [307, 576] on div "Respuesta con video" at bounding box center [246, 557] width 264 height 72
click at [297, 558] on div "Respuesta con video" at bounding box center [246, 557] width 264 height 72
drag, startPoint x: 222, startPoint y: 569, endPoint x: 209, endPoint y: 569, distance: 13.0
click at [219, 570] on div "Respuesta con video" at bounding box center [246, 557] width 264 height 72
click at [203, 568] on div "Respuesta con video" at bounding box center [246, 557] width 264 height 72
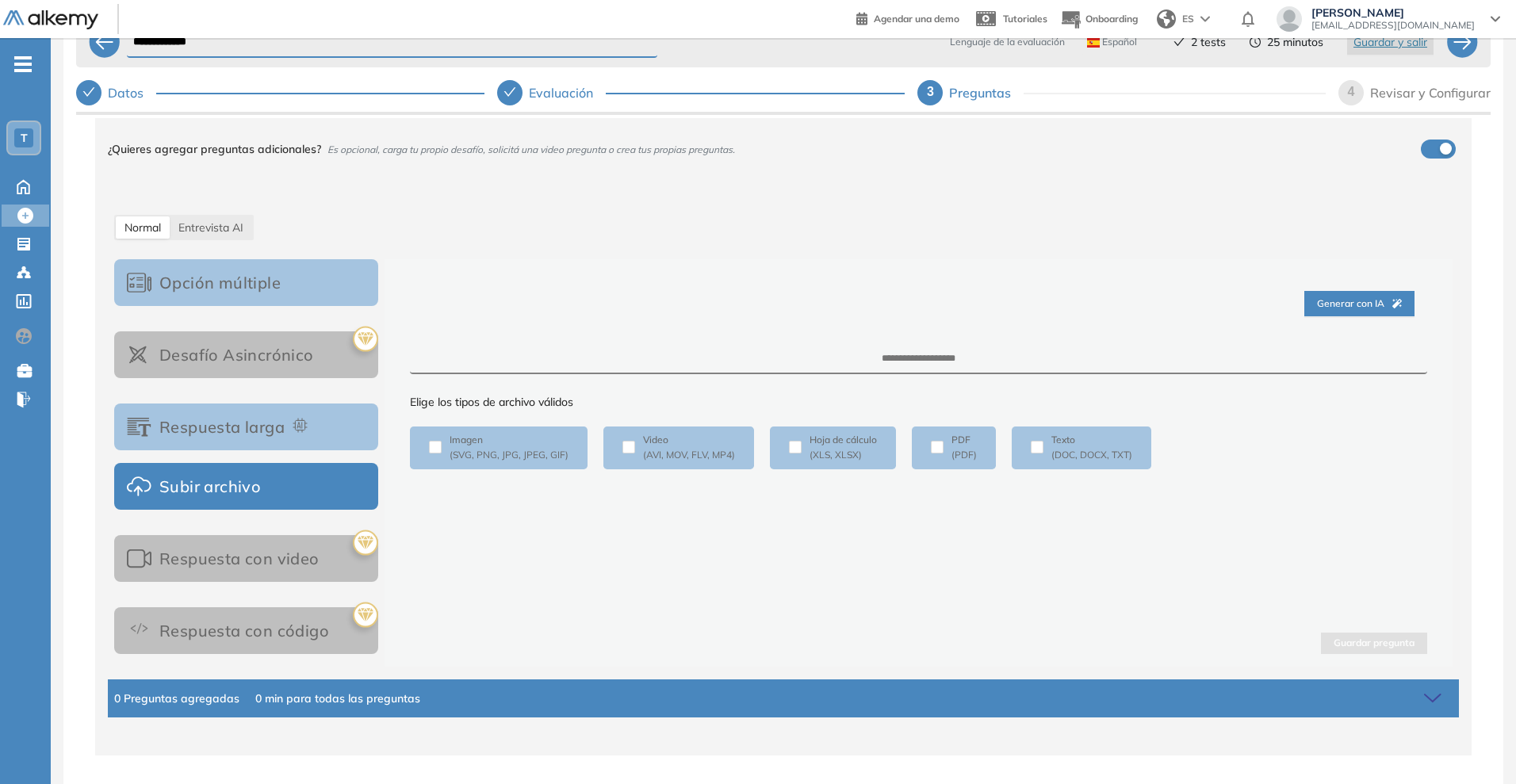
click at [202, 567] on div "Respuesta con video" at bounding box center [246, 557] width 264 height 72
click at [204, 562] on div "Respuesta con video" at bounding box center [246, 557] width 264 height 72
drag, startPoint x: 205, startPoint y: 561, endPoint x: 282, endPoint y: 563, distance: 77.0
click at [207, 560] on div "Respuesta con video" at bounding box center [246, 557] width 264 height 72
drag, startPoint x: 282, startPoint y: 563, endPoint x: 314, endPoint y: 560, distance: 32.1
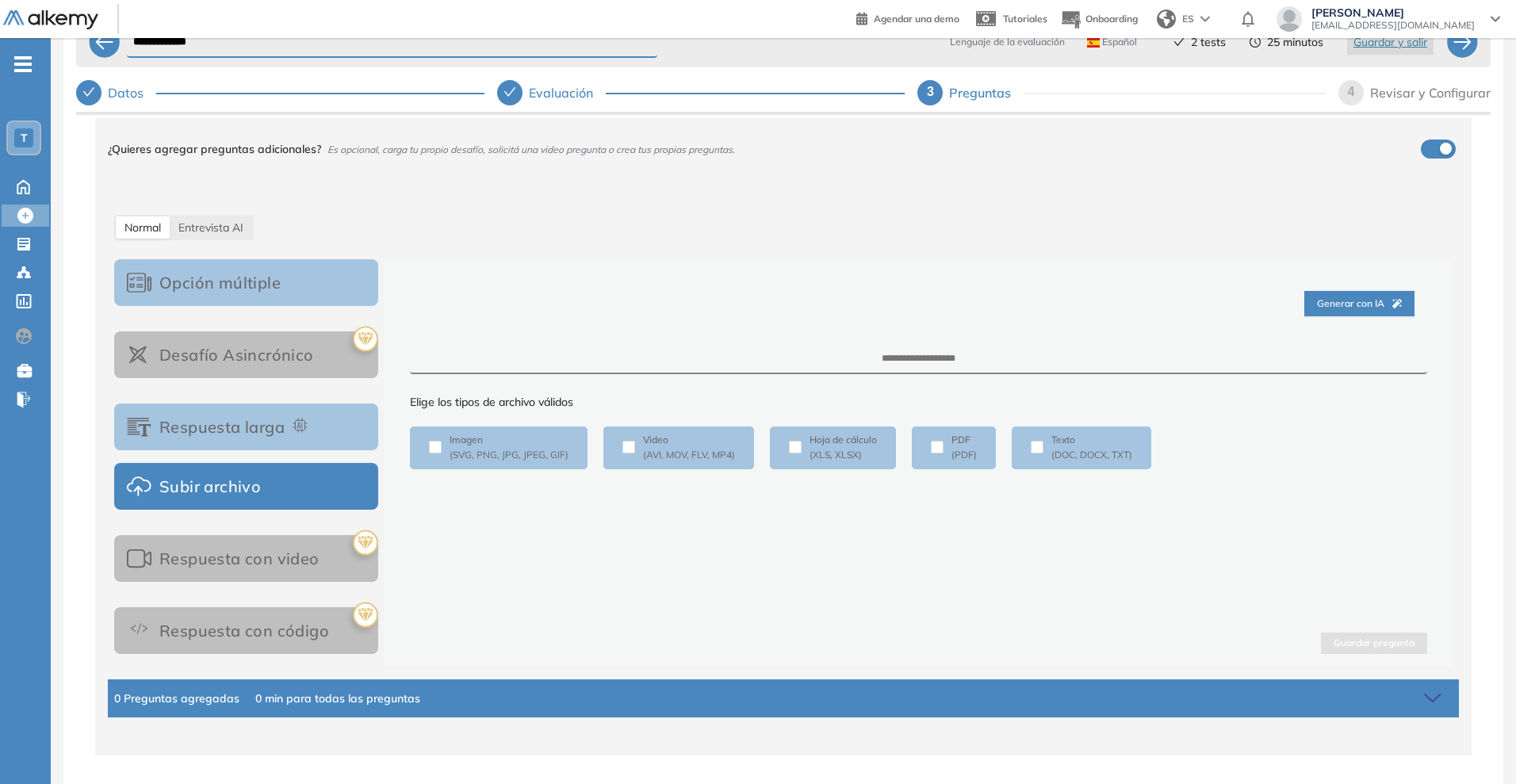
click at [297, 565] on div "Respuesta con video" at bounding box center [246, 557] width 264 height 72
drag, startPoint x: 314, startPoint y: 560, endPoint x: 332, endPoint y: 552, distance: 19.7
click at [323, 555] on div "Respuesta con video" at bounding box center [246, 557] width 264 height 72
click at [315, 290] on button "Opción múltiple" at bounding box center [246, 282] width 264 height 46
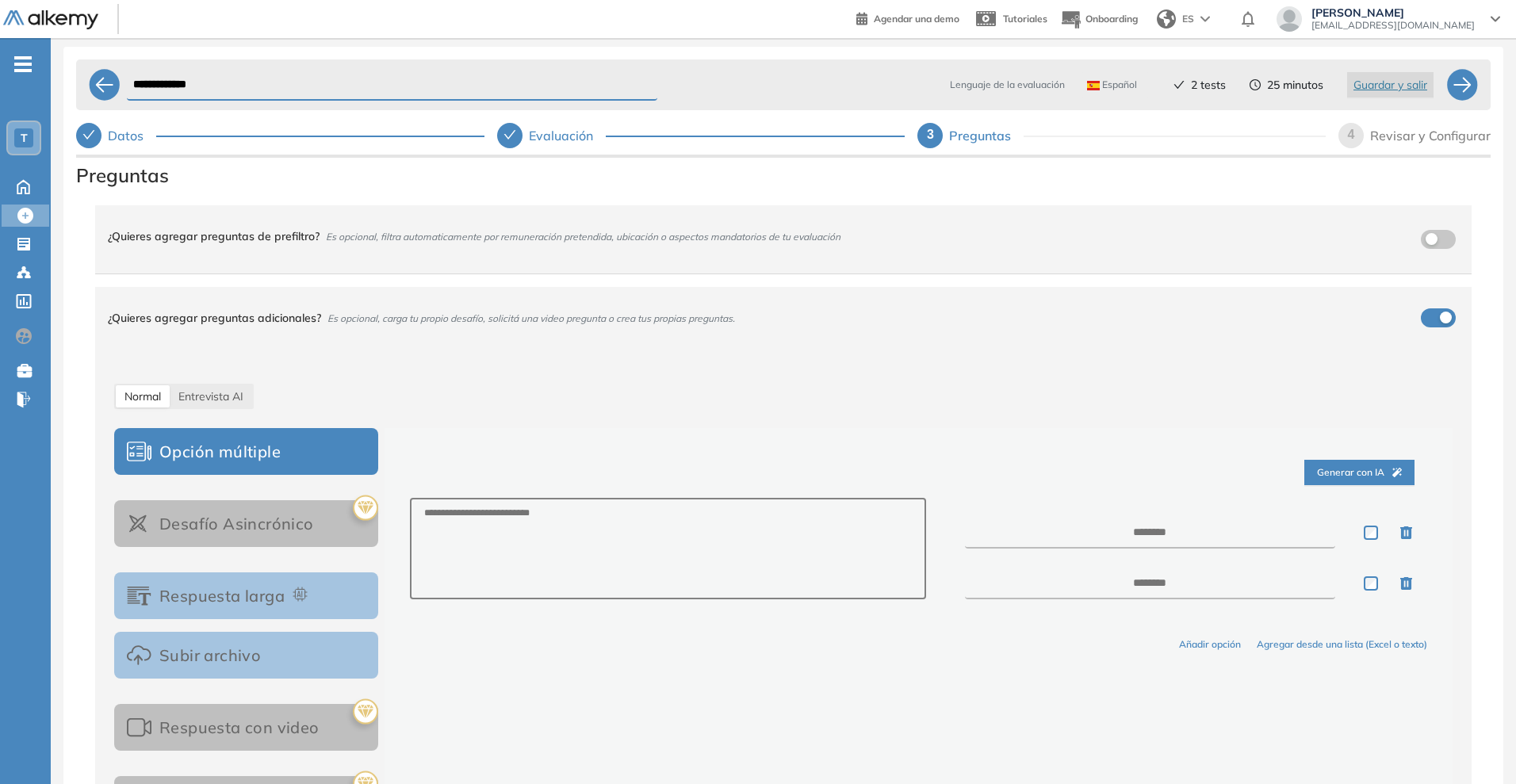
scroll to position [0, 0]
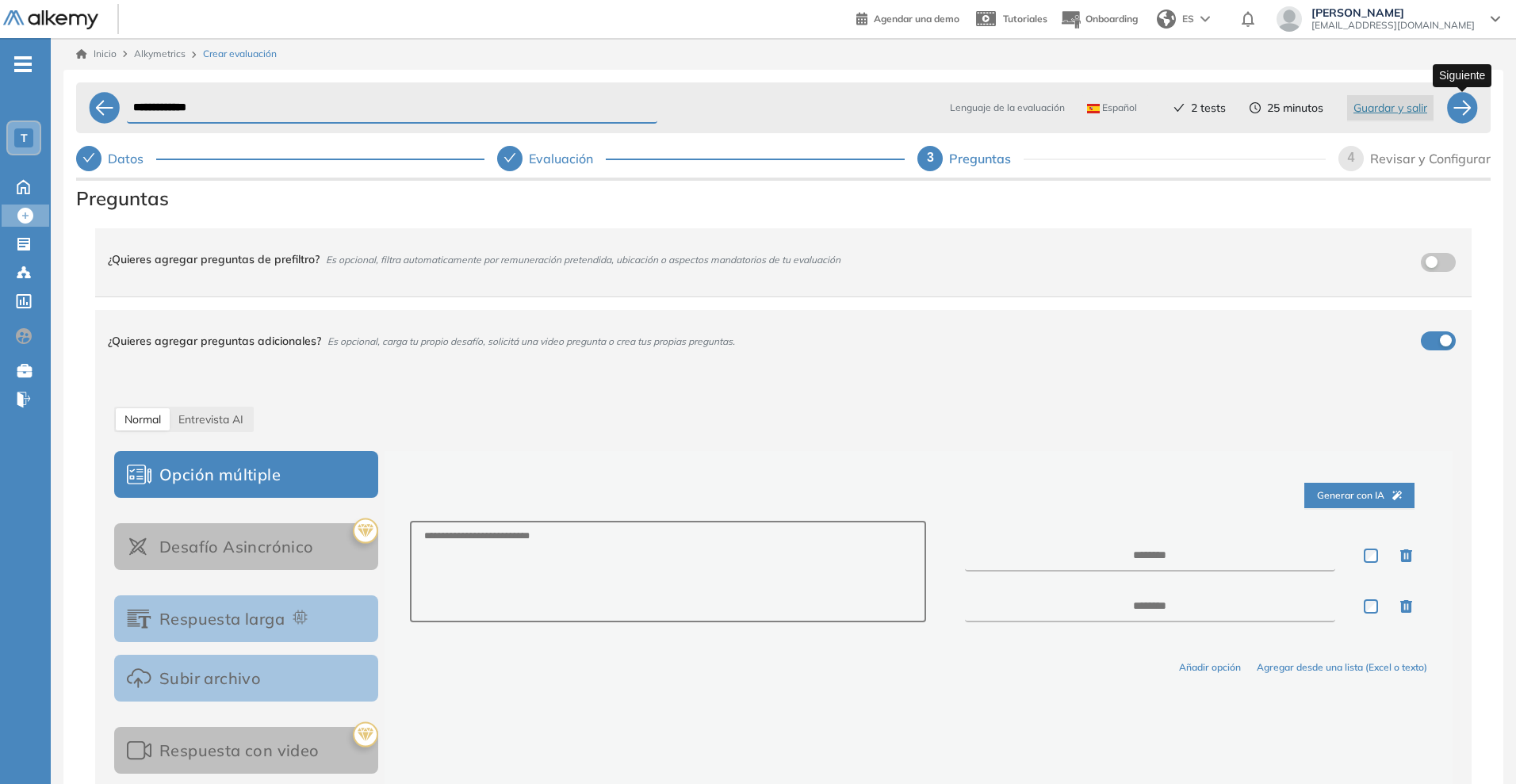
click at [1470, 117] on div at bounding box center [1462, 107] width 32 height 32
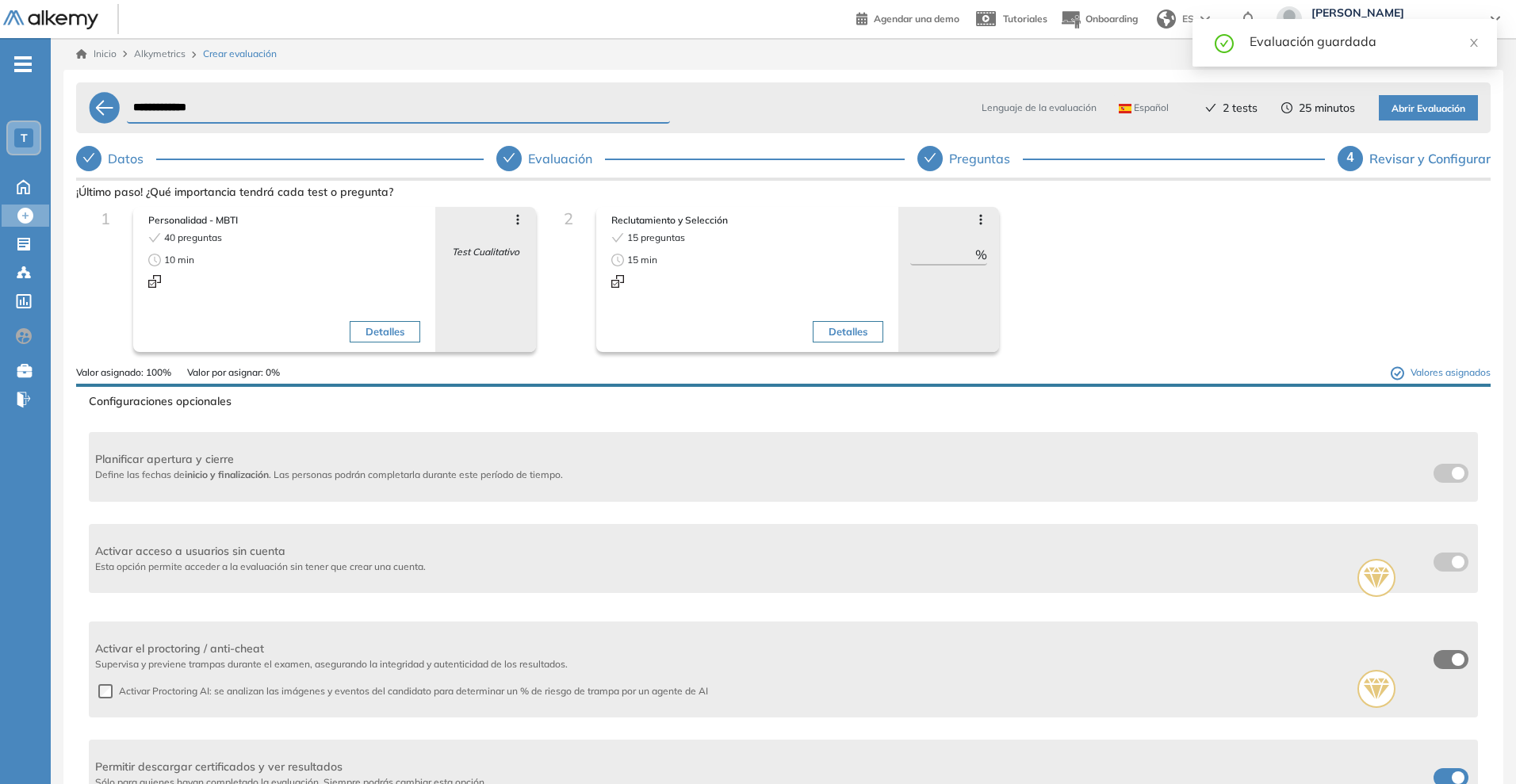
scroll to position [99, 0]
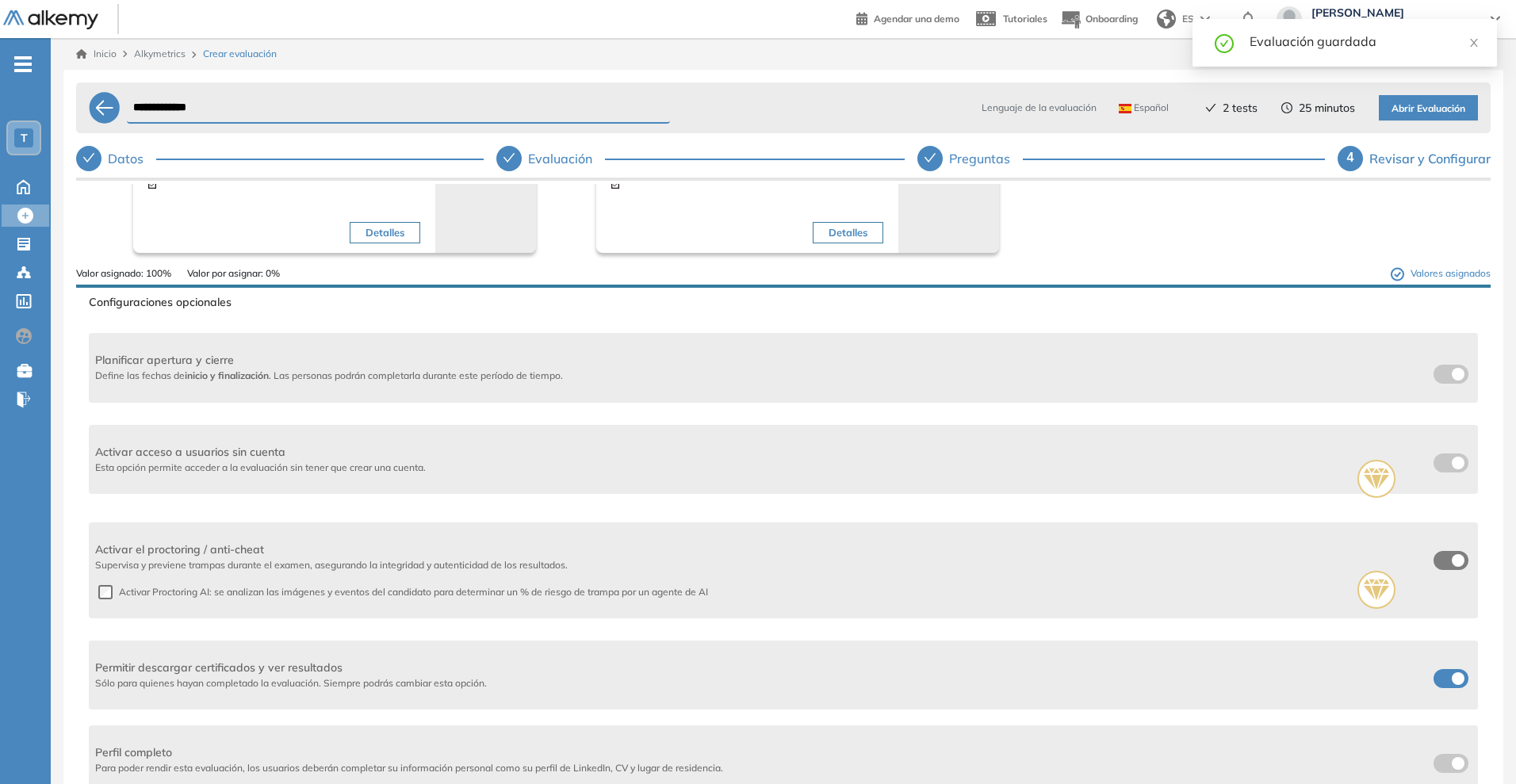
click at [187, 365] on span "Planificar apertura y cierre" at bounding box center [329, 359] width 468 height 17
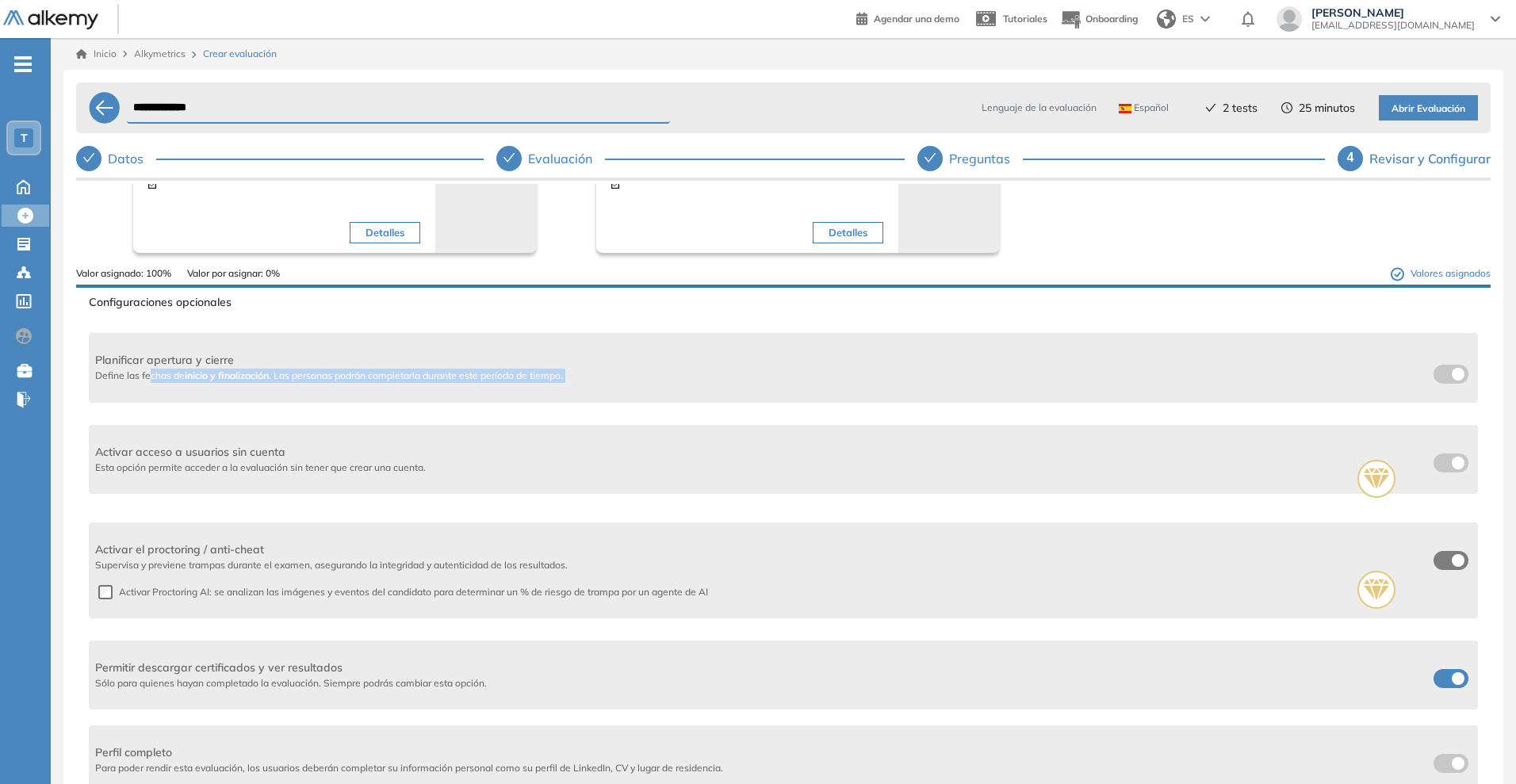
drag, startPoint x: 148, startPoint y: 375, endPoint x: 1402, endPoint y: 446, distance: 1256.0
click at [1375, 388] on div "Planificar apertura y cierre Define las fechas de inicio y finalización . Las p…" at bounding box center [783, 367] width 1389 height 70
drag, startPoint x: 1441, startPoint y: 463, endPoint x: 1453, endPoint y: 463, distance: 12.0
click at [1453, 463] on div "Activar acceso a usuarios sin cuenta Esta opción permite acceder a la evaluació…" at bounding box center [783, 459] width 1389 height 82
drag, startPoint x: 1441, startPoint y: 460, endPoint x: 1453, endPoint y: 457, distance: 12.4
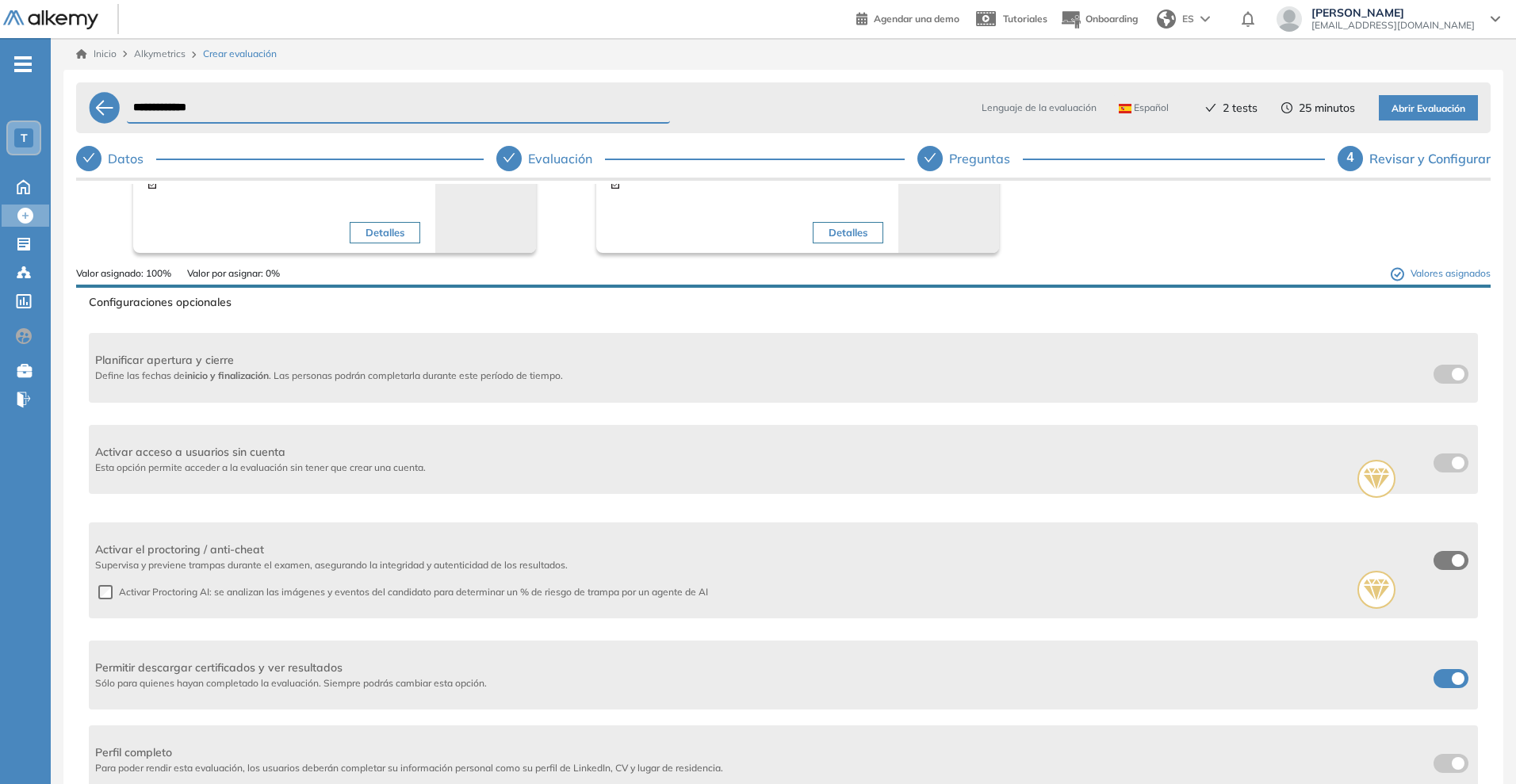
click at [1453, 457] on div "Activar acceso a usuarios sin cuenta Esta opción permite acceder a la evaluació…" at bounding box center [783, 459] width 1389 height 82
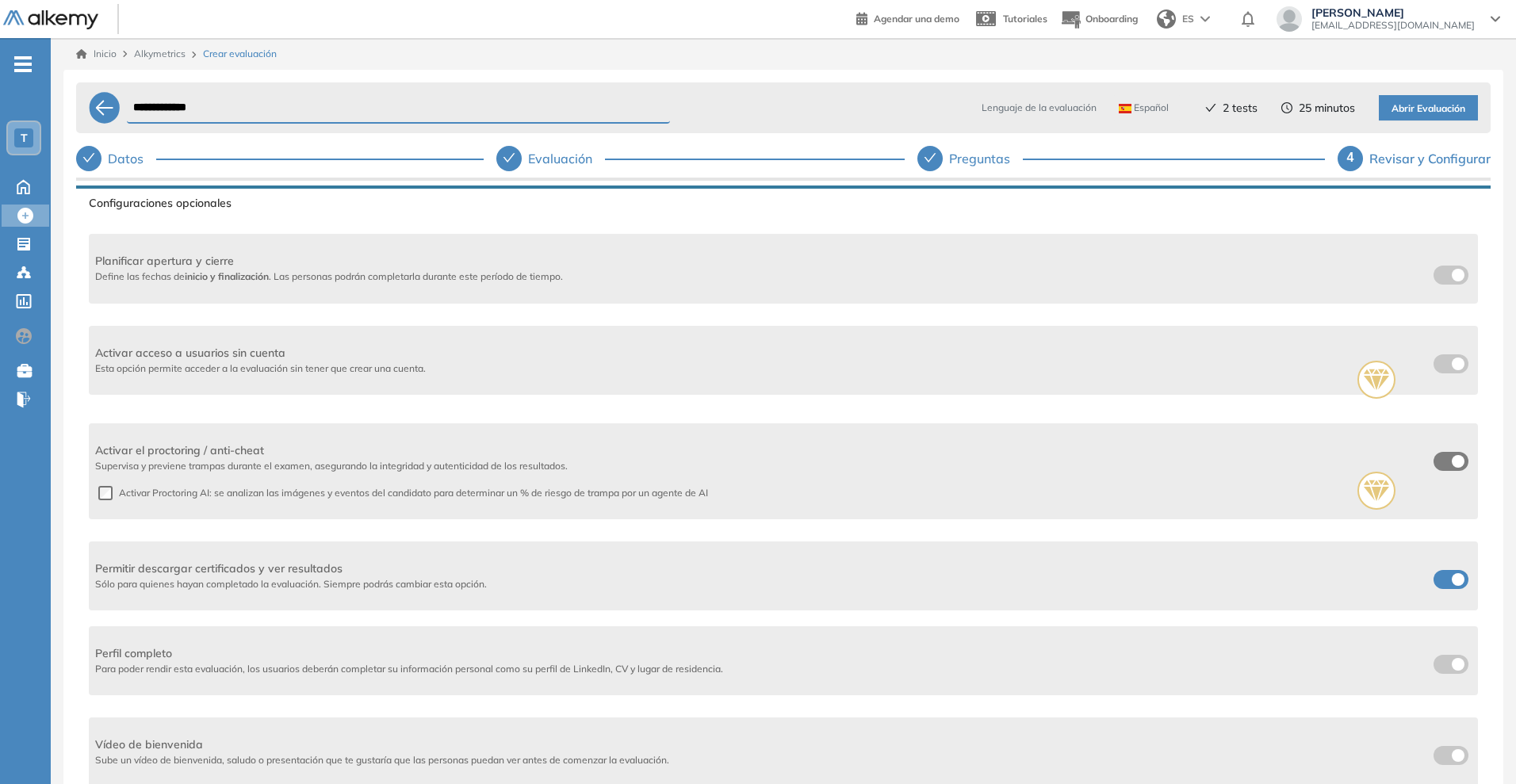
drag, startPoint x: 1456, startPoint y: 456, endPoint x: 1388, endPoint y: 474, distance: 70.3
click at [1456, 457] on div "Activar el proctoring / anti-cheat Supervisa y previene trampas durante el exam…" at bounding box center [783, 471] width 1389 height 108
click at [1440, 466] on div "Activar el proctoring / anti-cheat Supervisa y previene trampas durante el exam…" at bounding box center [783, 471] width 1389 height 108
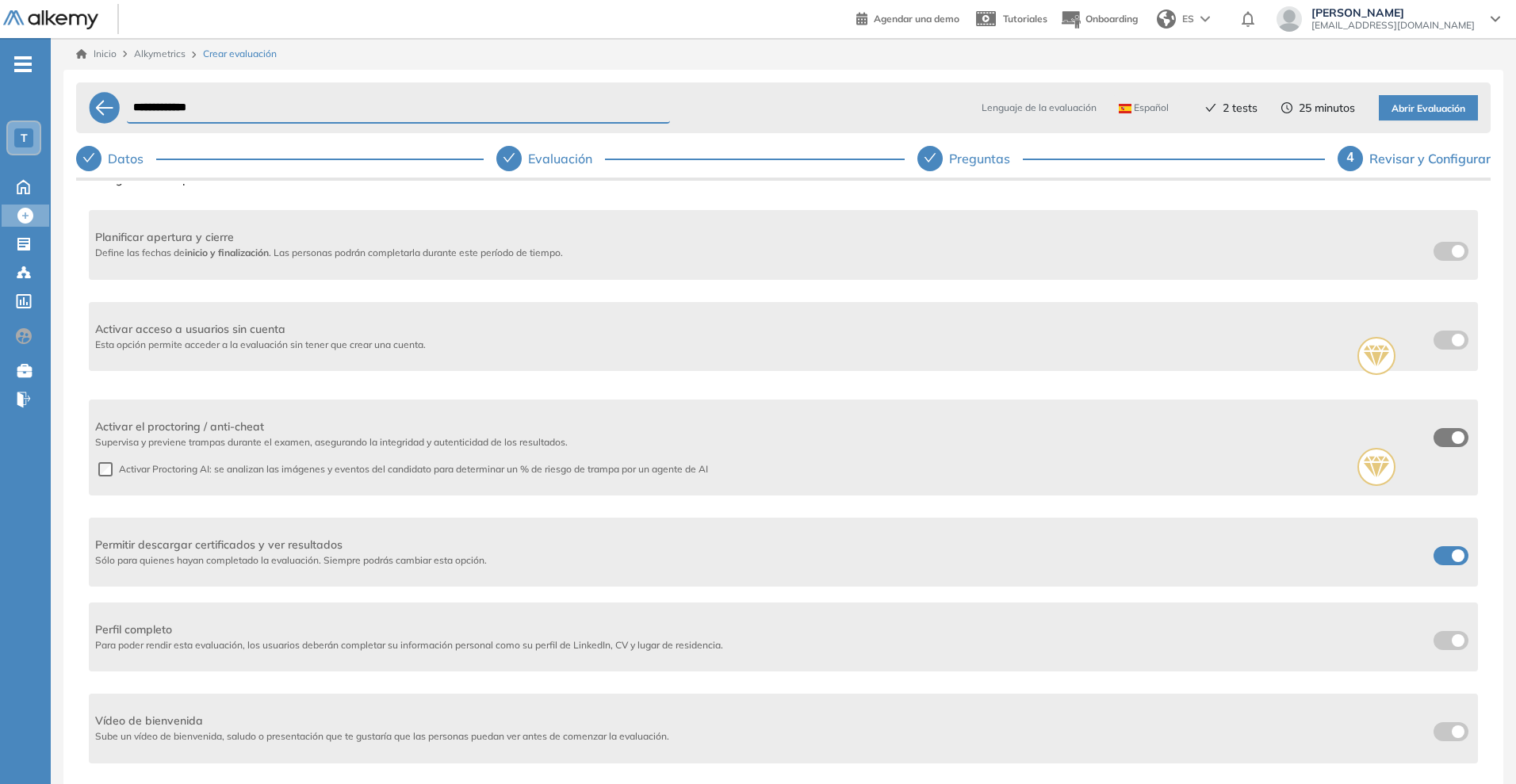
scroll to position [233, 0]
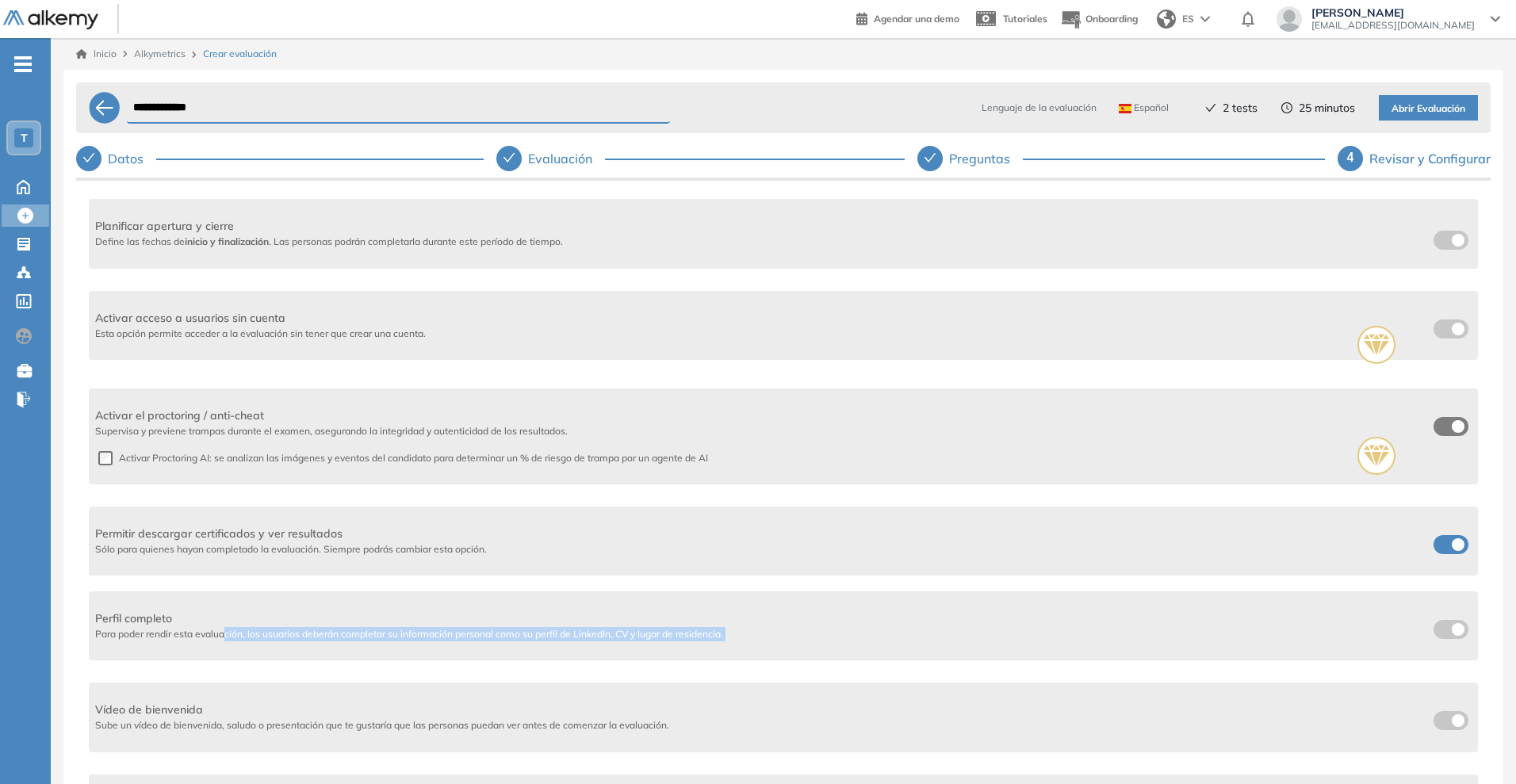
drag, startPoint x: 226, startPoint y: 636, endPoint x: 1423, endPoint y: 613, distance: 1197.2
click at [1421, 611] on div "Perfil completo Para poder rendir esta evaluación, los usuarios deberán complet…" at bounding box center [783, 625] width 1376 height 31
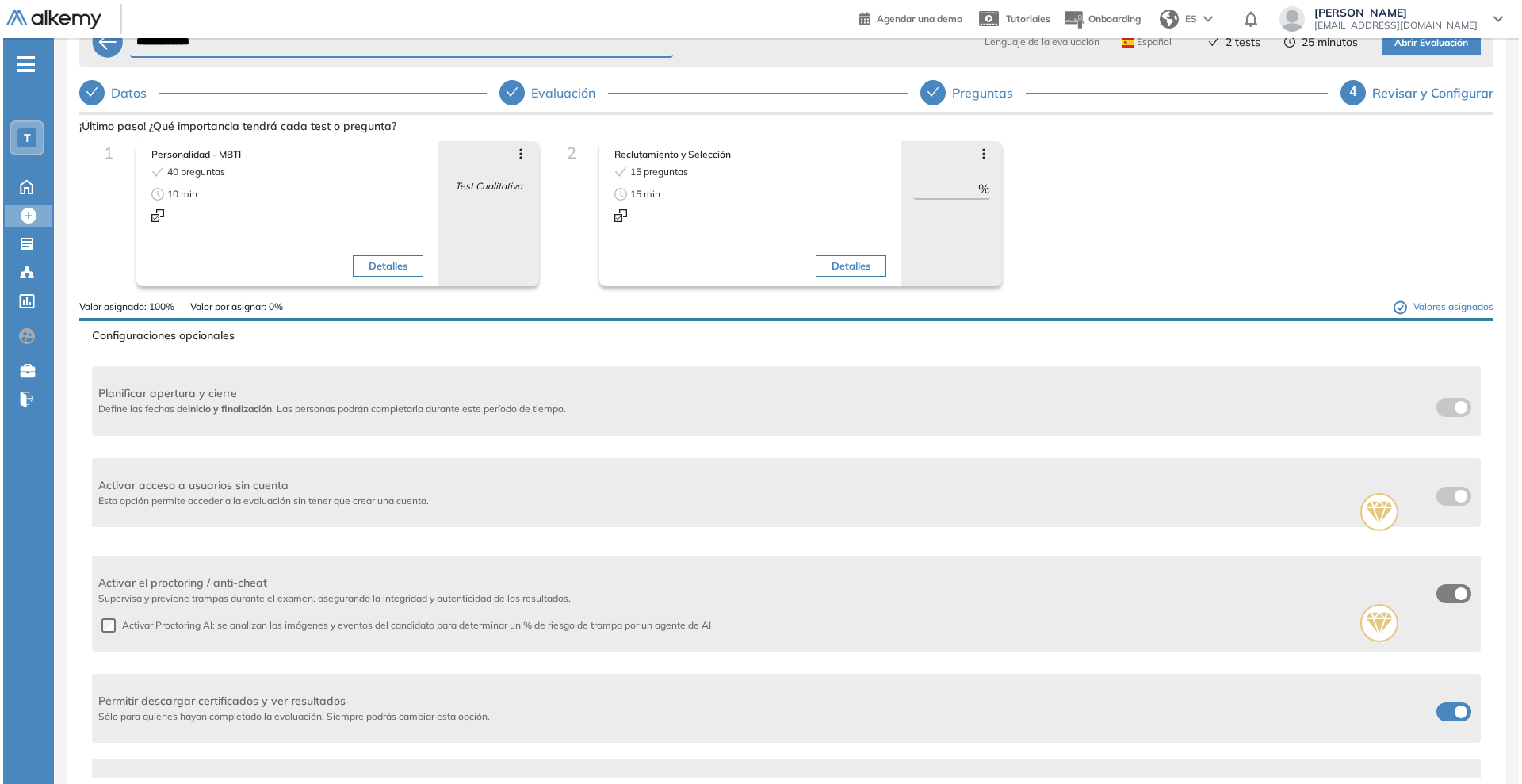
scroll to position [0, 0]
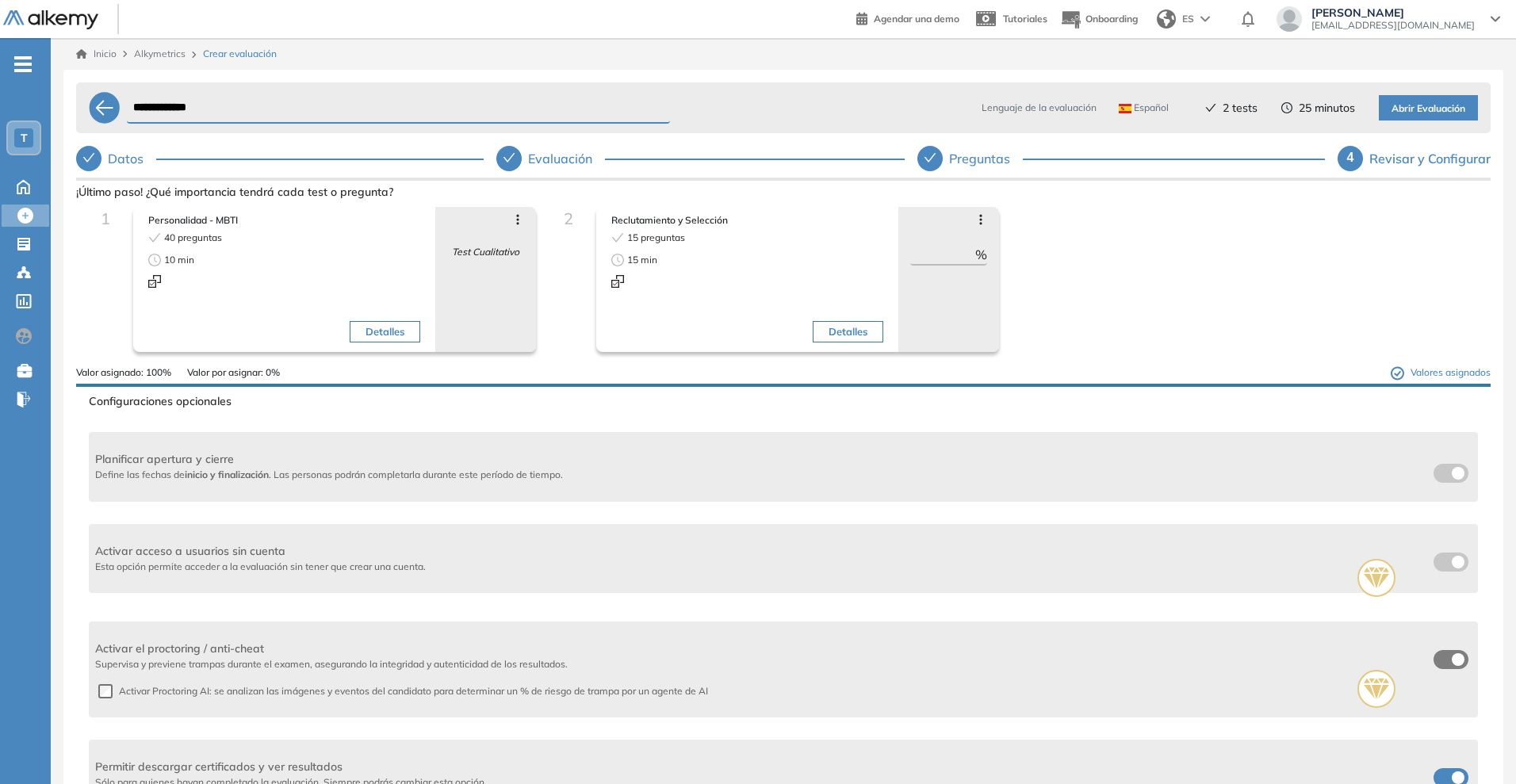
click at [1423, 102] on span "Abrir Evaluación" at bounding box center [1428, 108] width 74 height 15
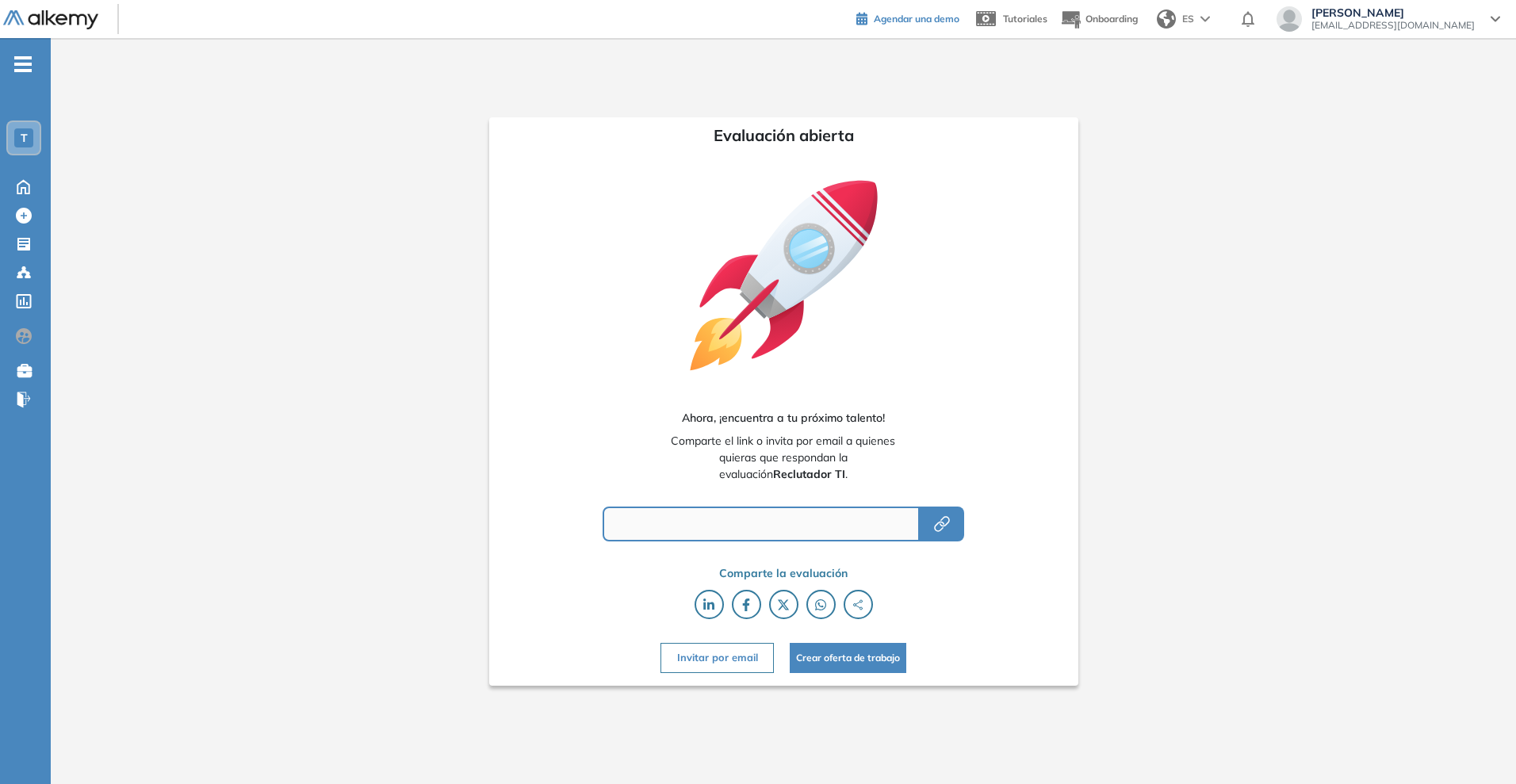
type input "**********"
